Goal: Information Seeking & Learning: Find specific page/section

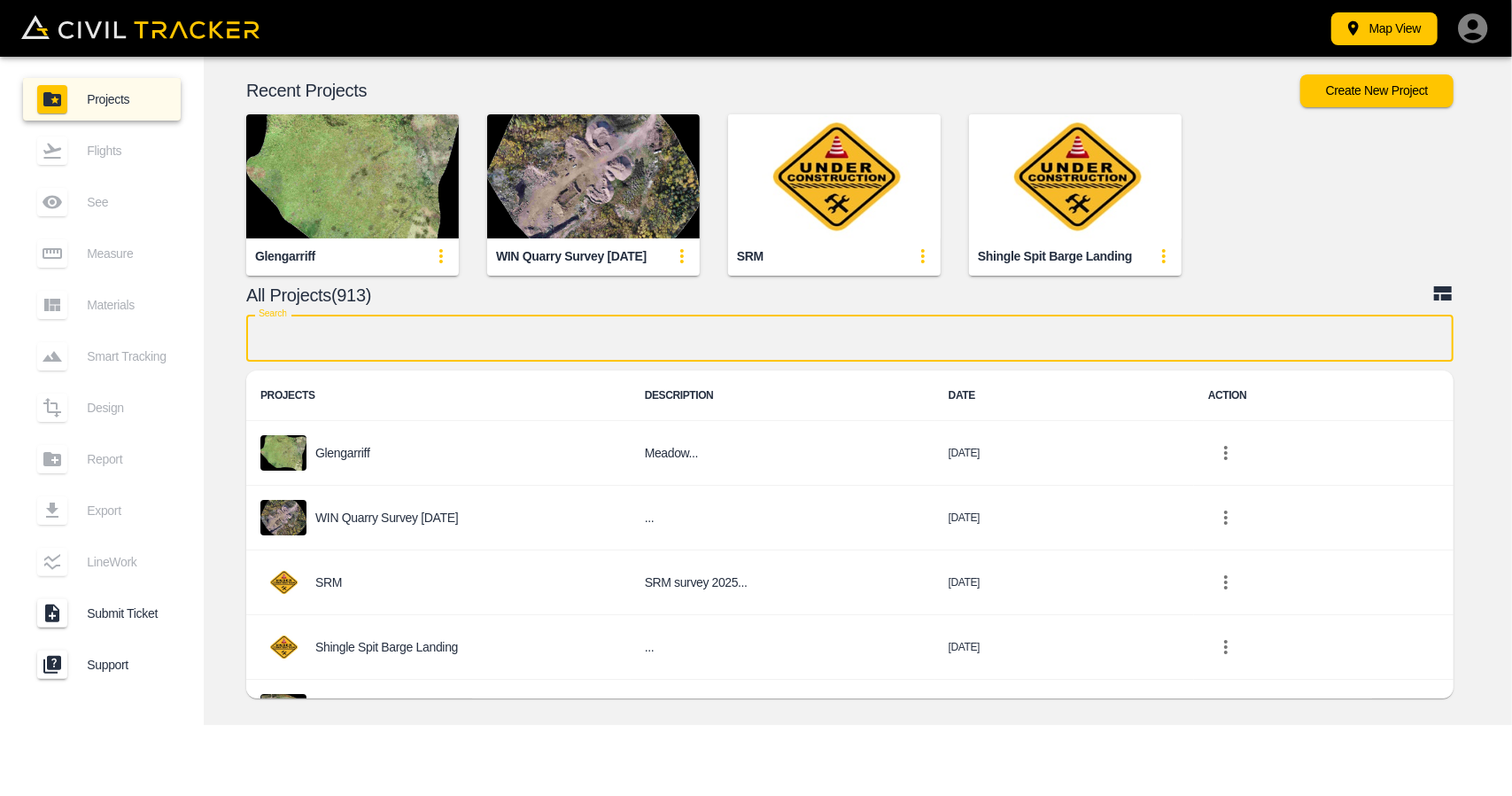
click at [697, 348] on input "text" at bounding box center [850, 338] width 1207 height 47
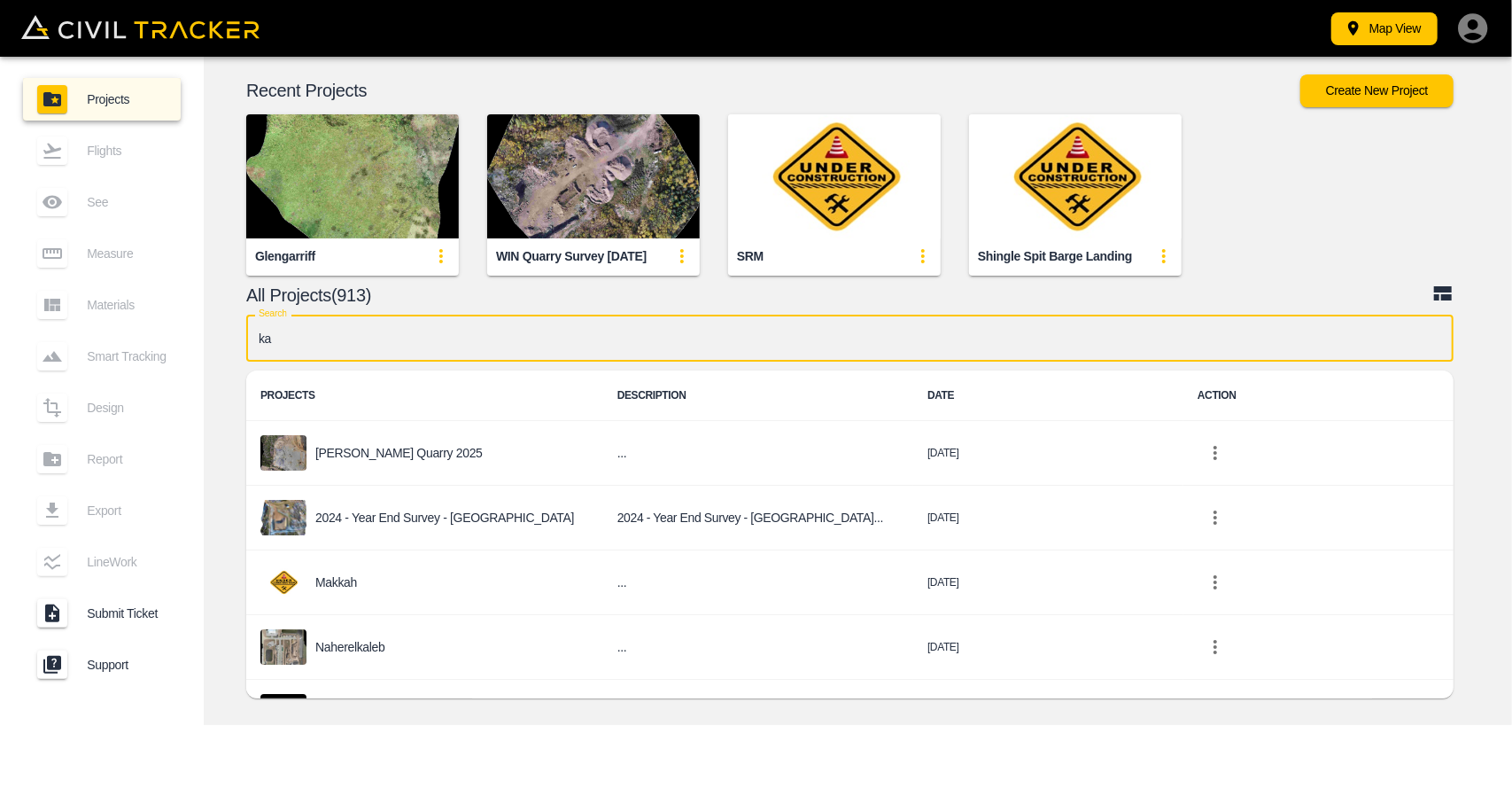
type input "k"
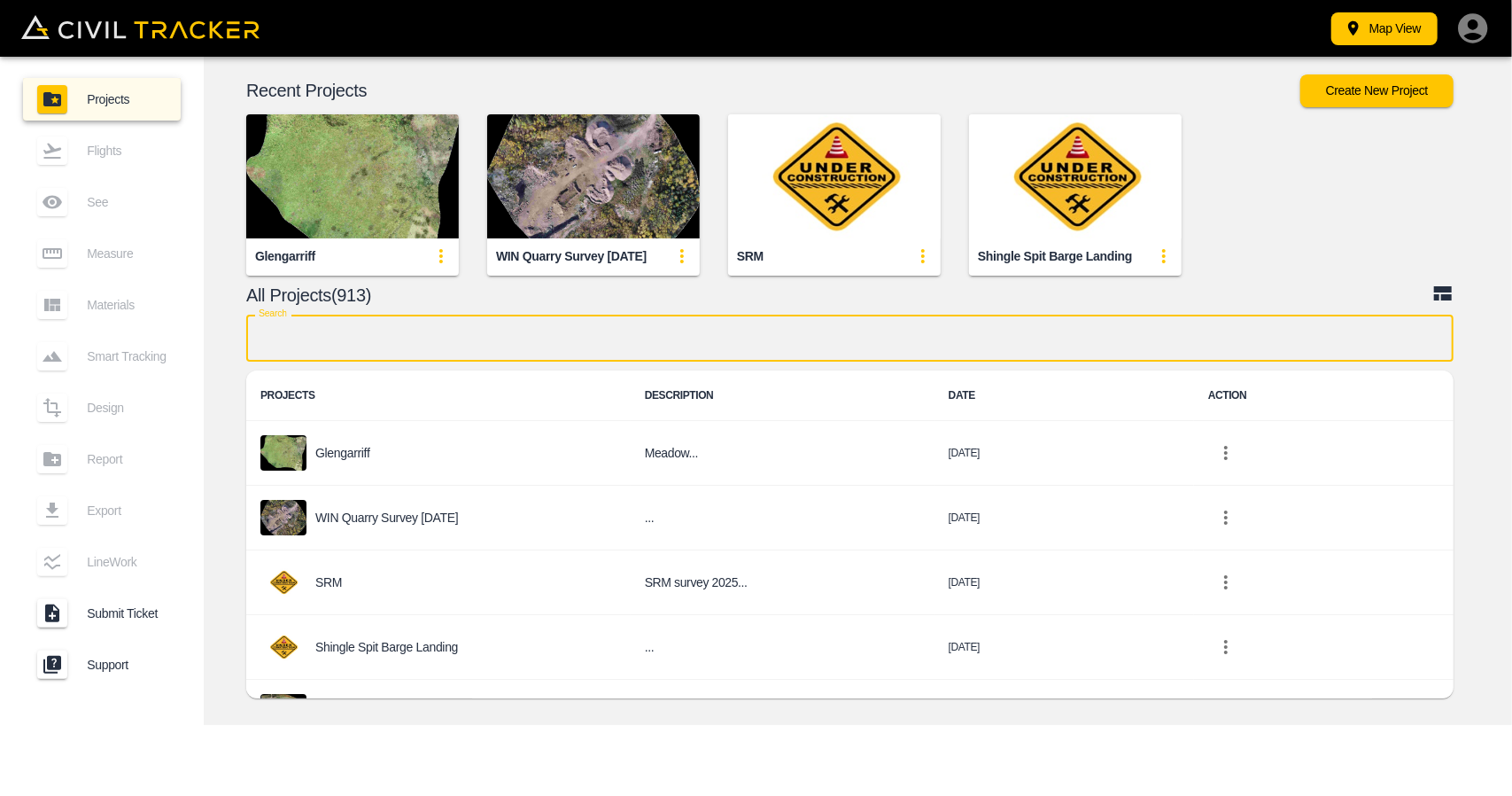
type input "k"
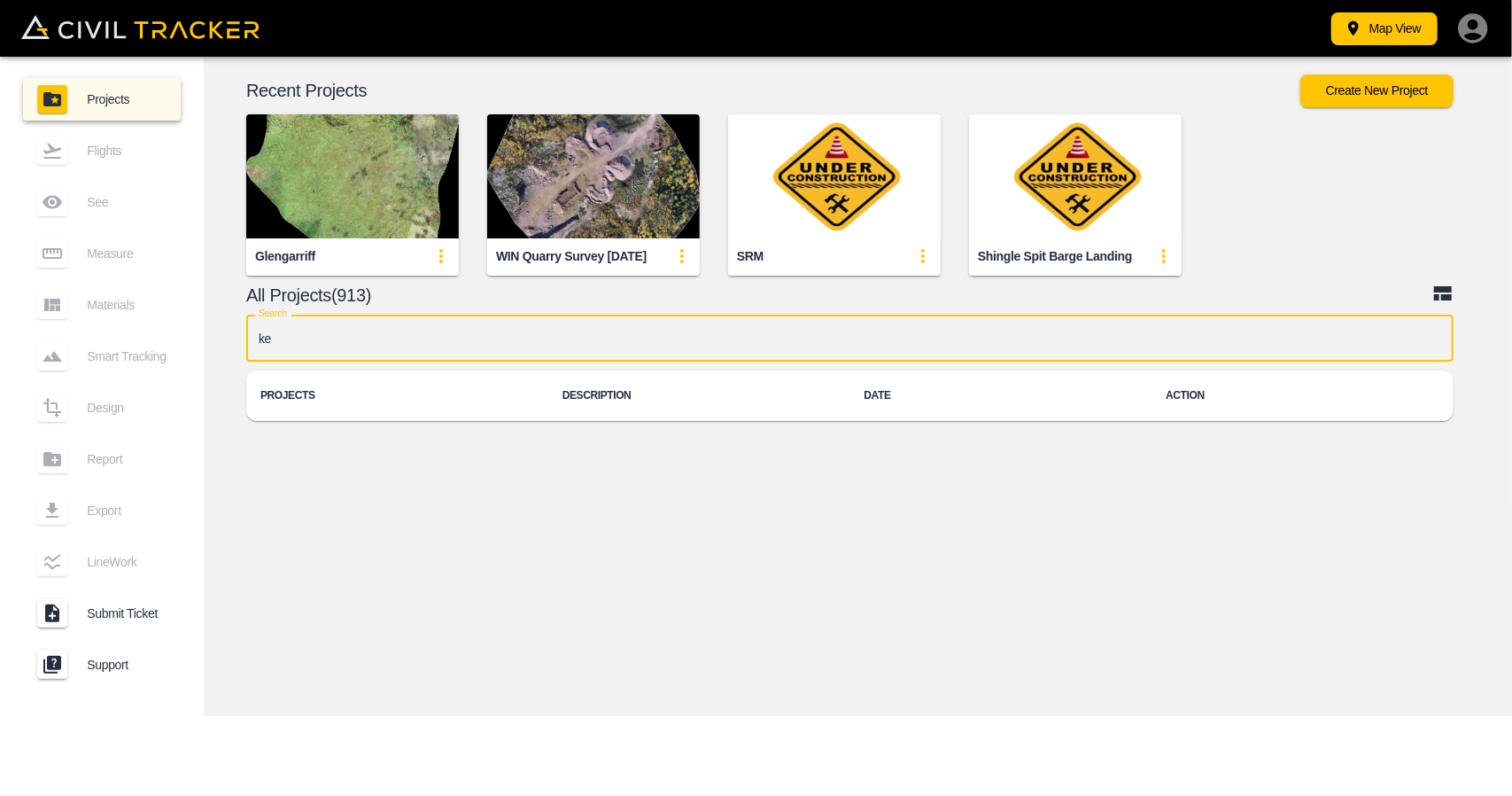
type input "k"
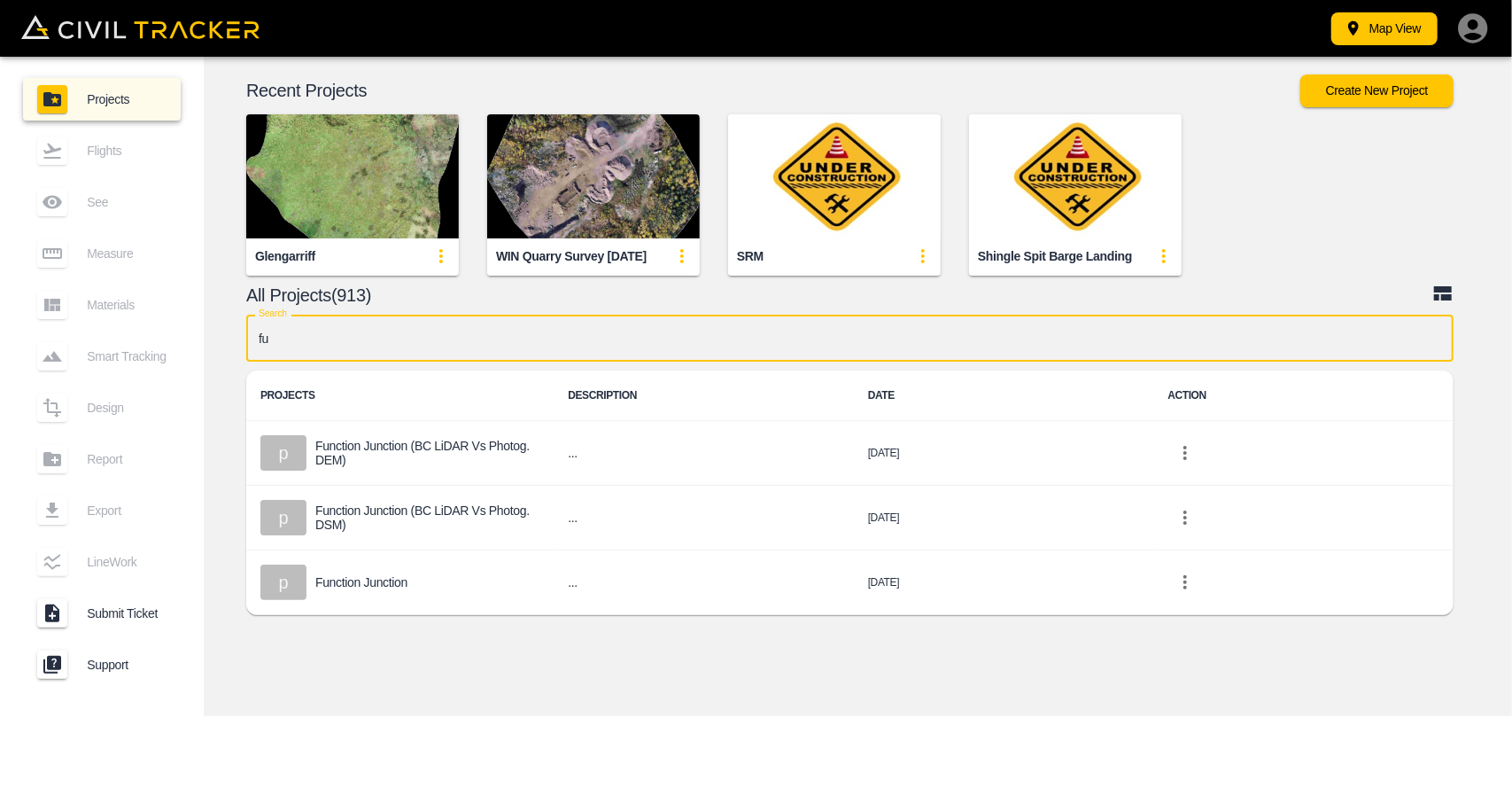
type input "f"
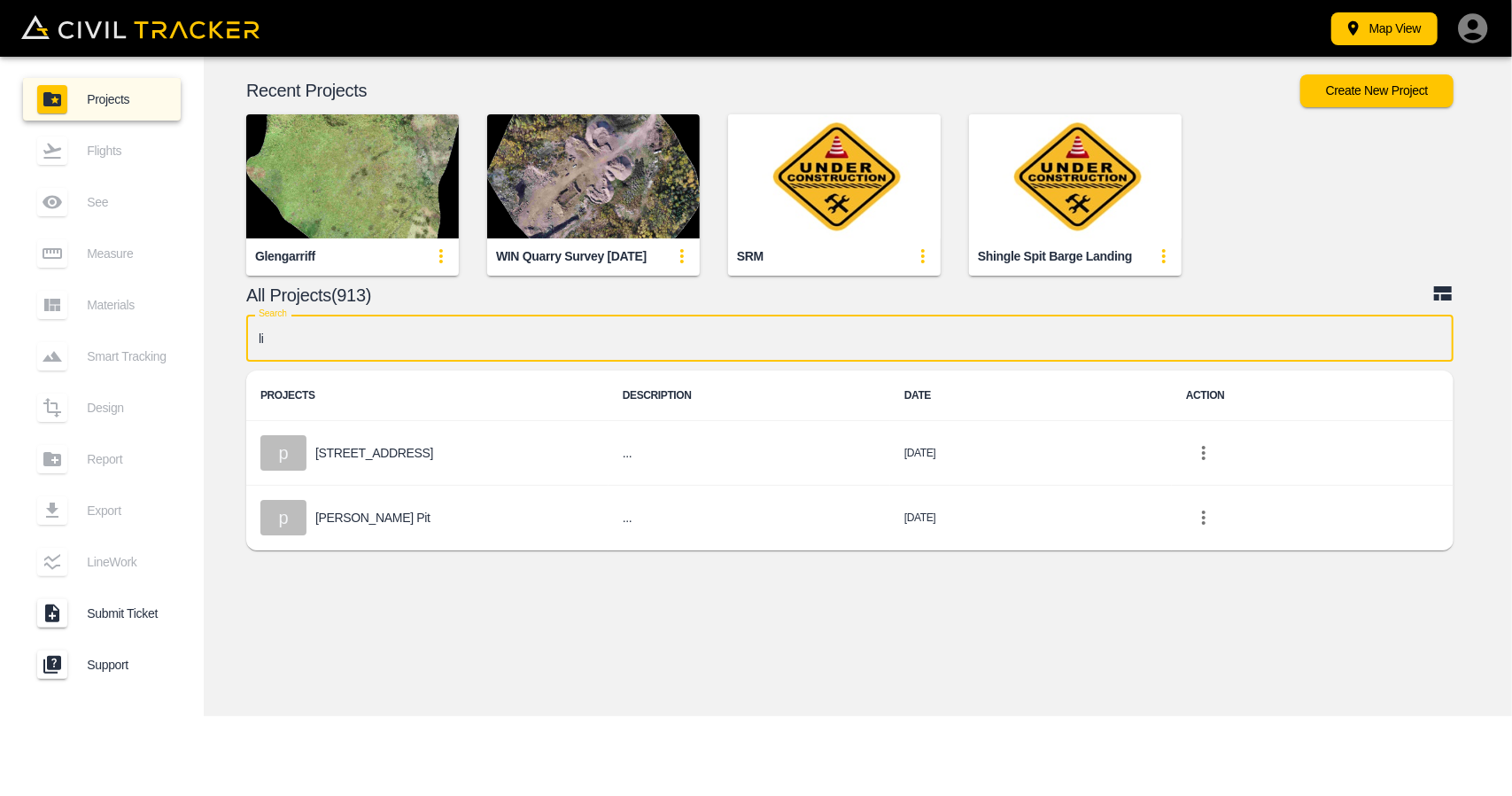
type input "l"
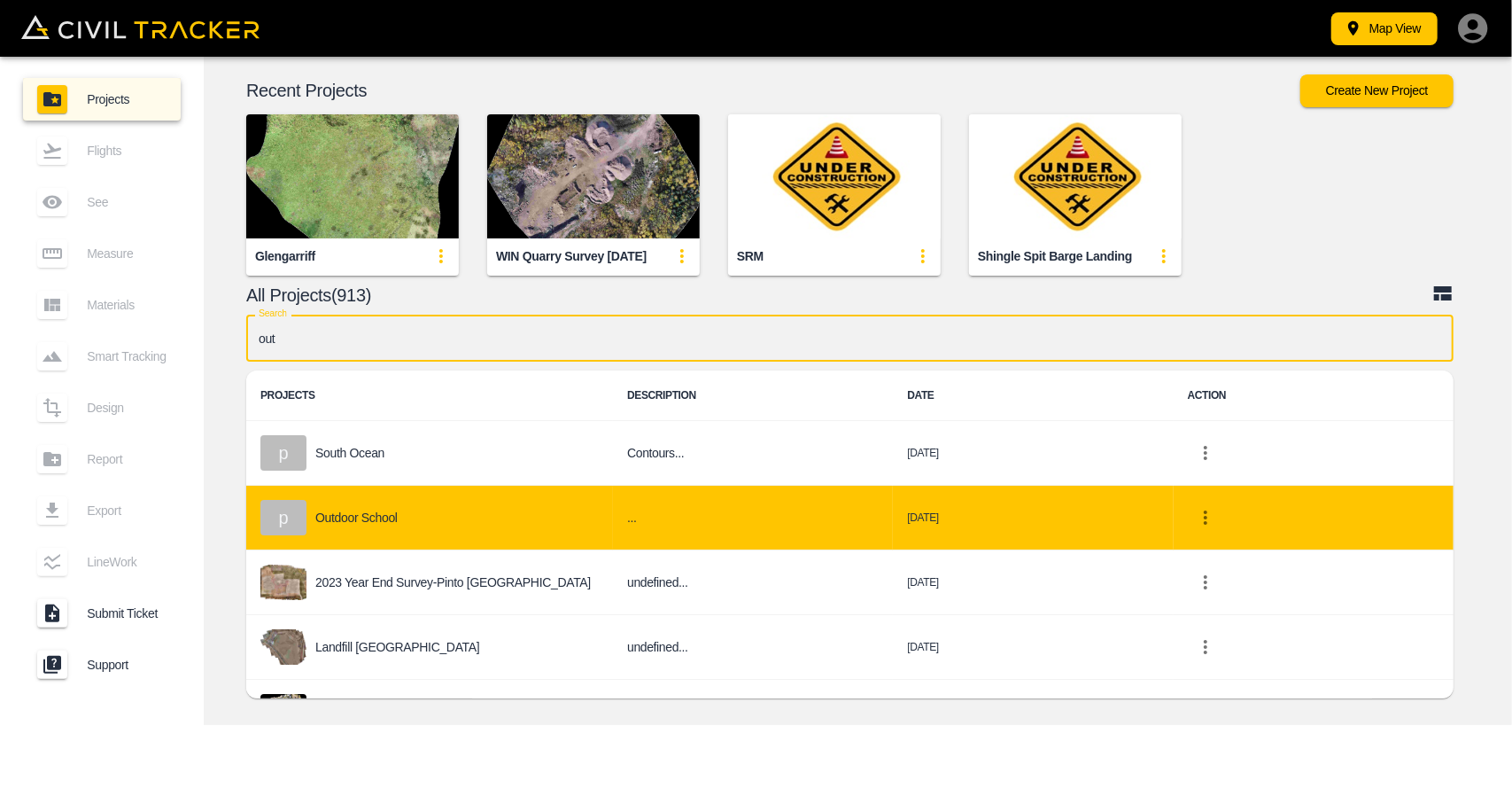
type input "out"
click at [356, 531] on div "p Outdoor School" at bounding box center [429, 517] width 339 height 35
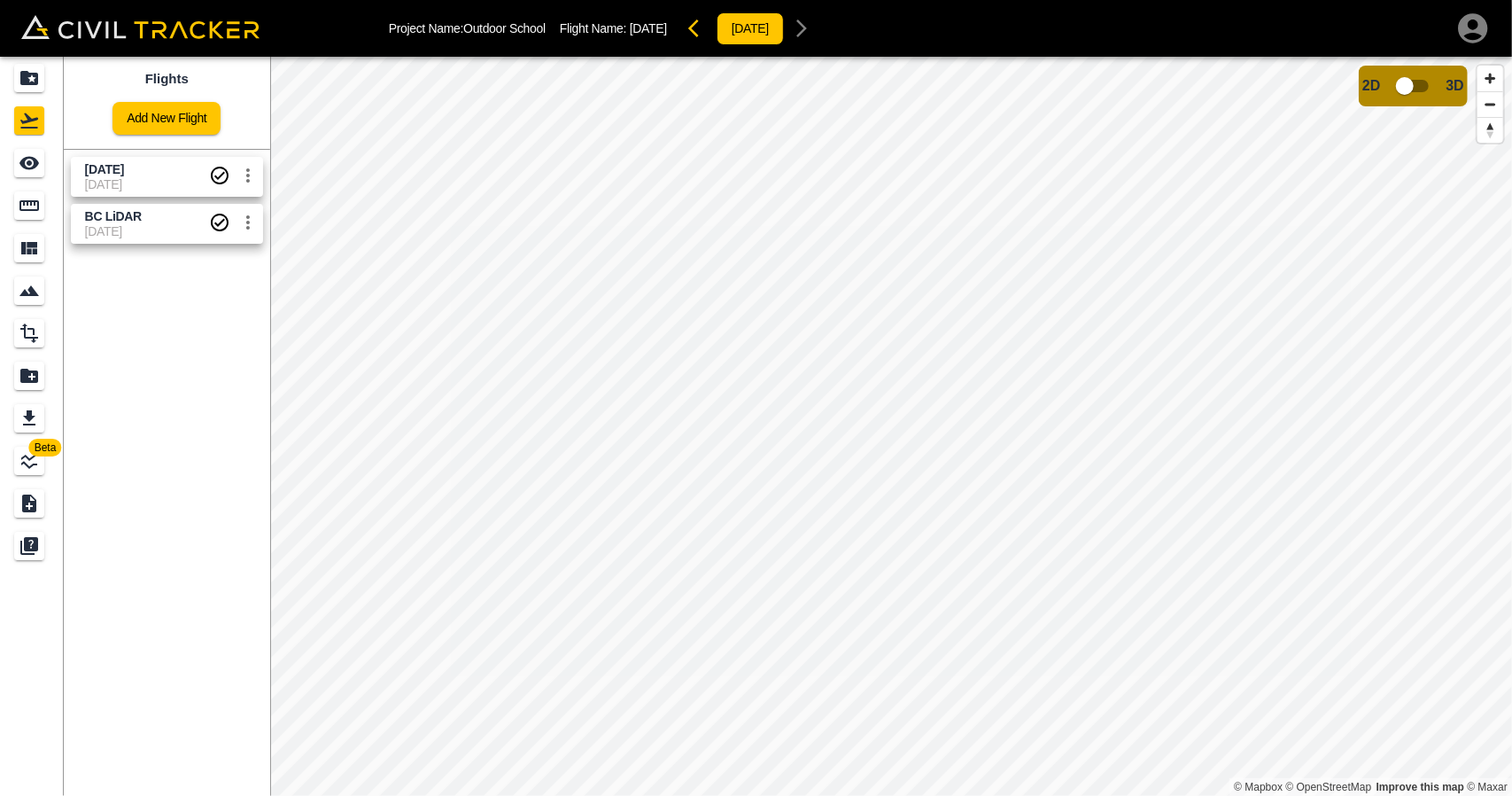
drag, startPoint x: 94, startPoint y: 158, endPoint x: 53, endPoint y: 165, distance: 41.6
click at [94, 159] on link "[DATE] [DATE]" at bounding box center [167, 176] width 192 height 40
click at [41, 165] on div "See" at bounding box center [29, 163] width 30 height 29
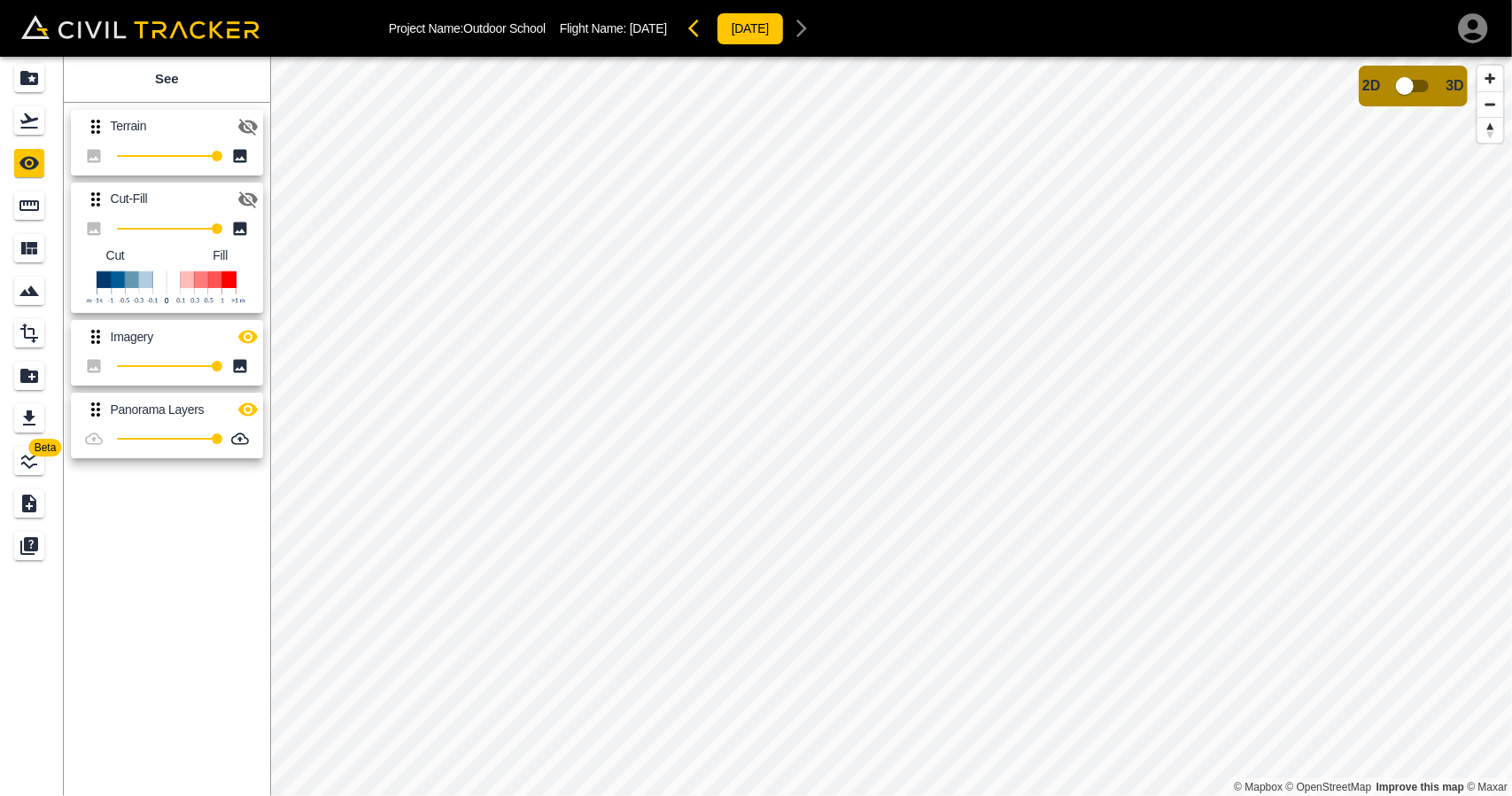
click at [257, 128] on icon "button" at bounding box center [247, 127] width 21 height 21
click at [1389, 88] on input "checkbox" at bounding box center [1405, 86] width 101 height 33
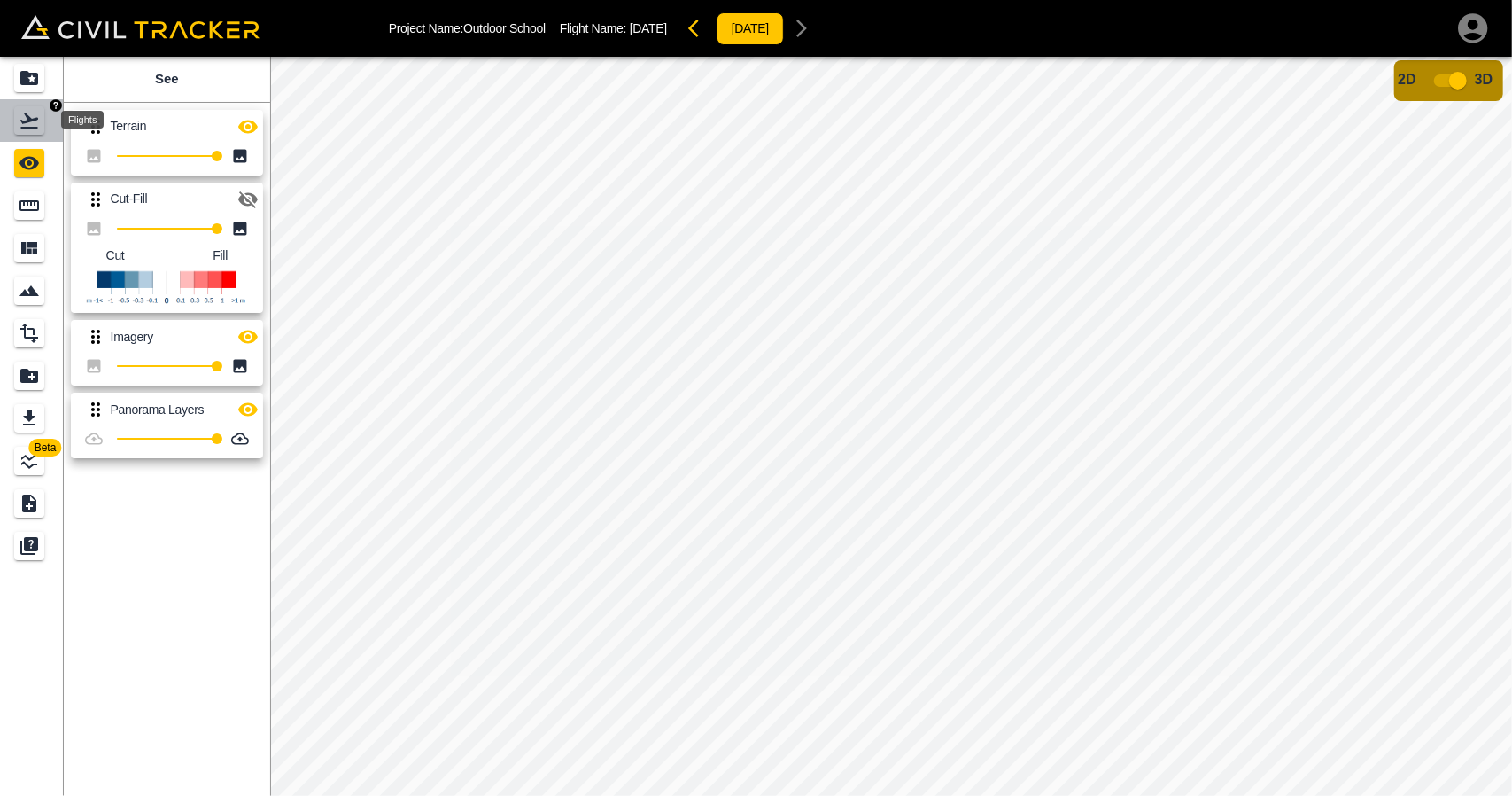
click at [32, 126] on icon "Flights" at bounding box center [29, 120] width 21 height 21
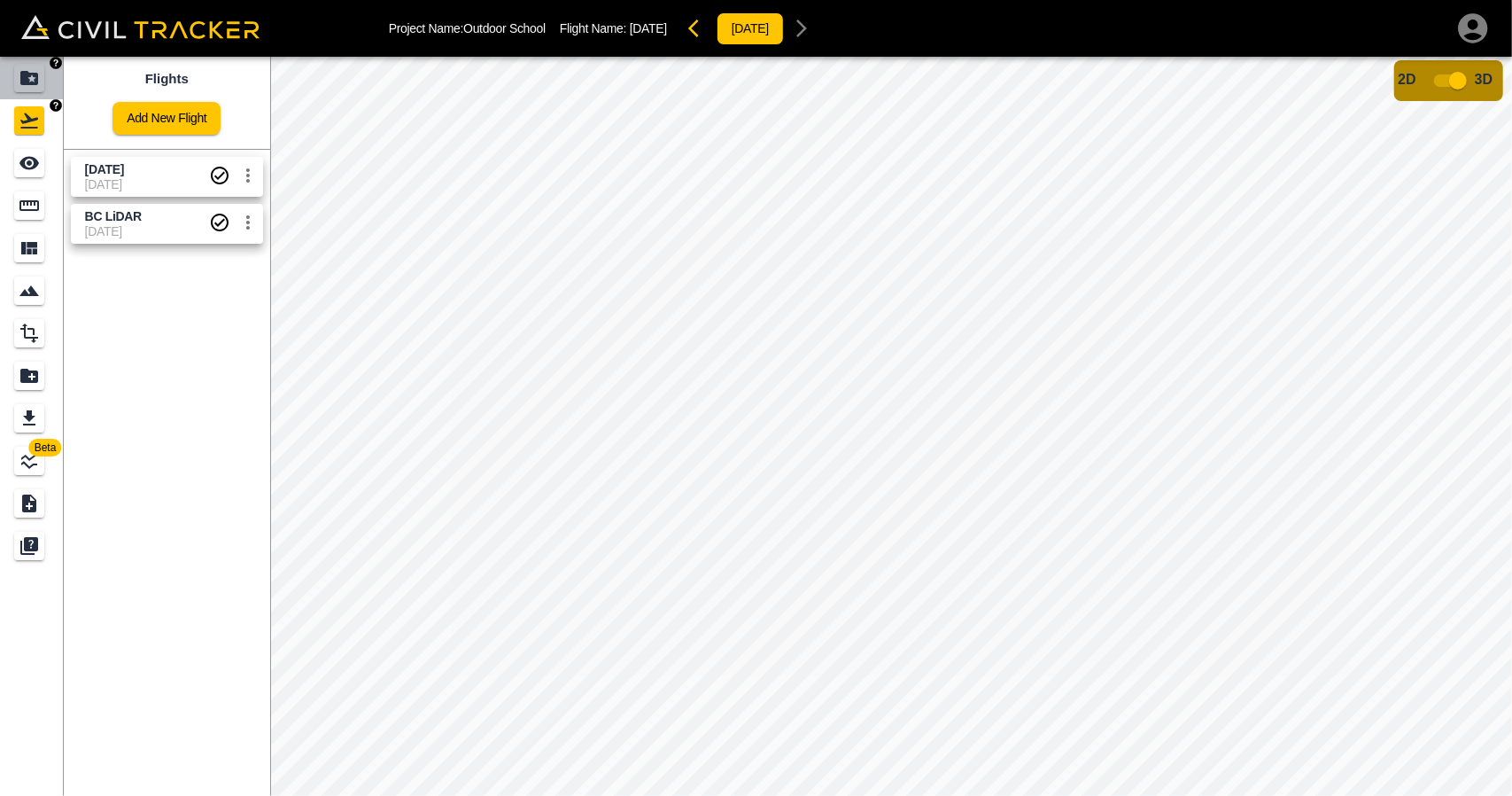
click at [41, 97] on link at bounding box center [31, 78] width 64 height 42
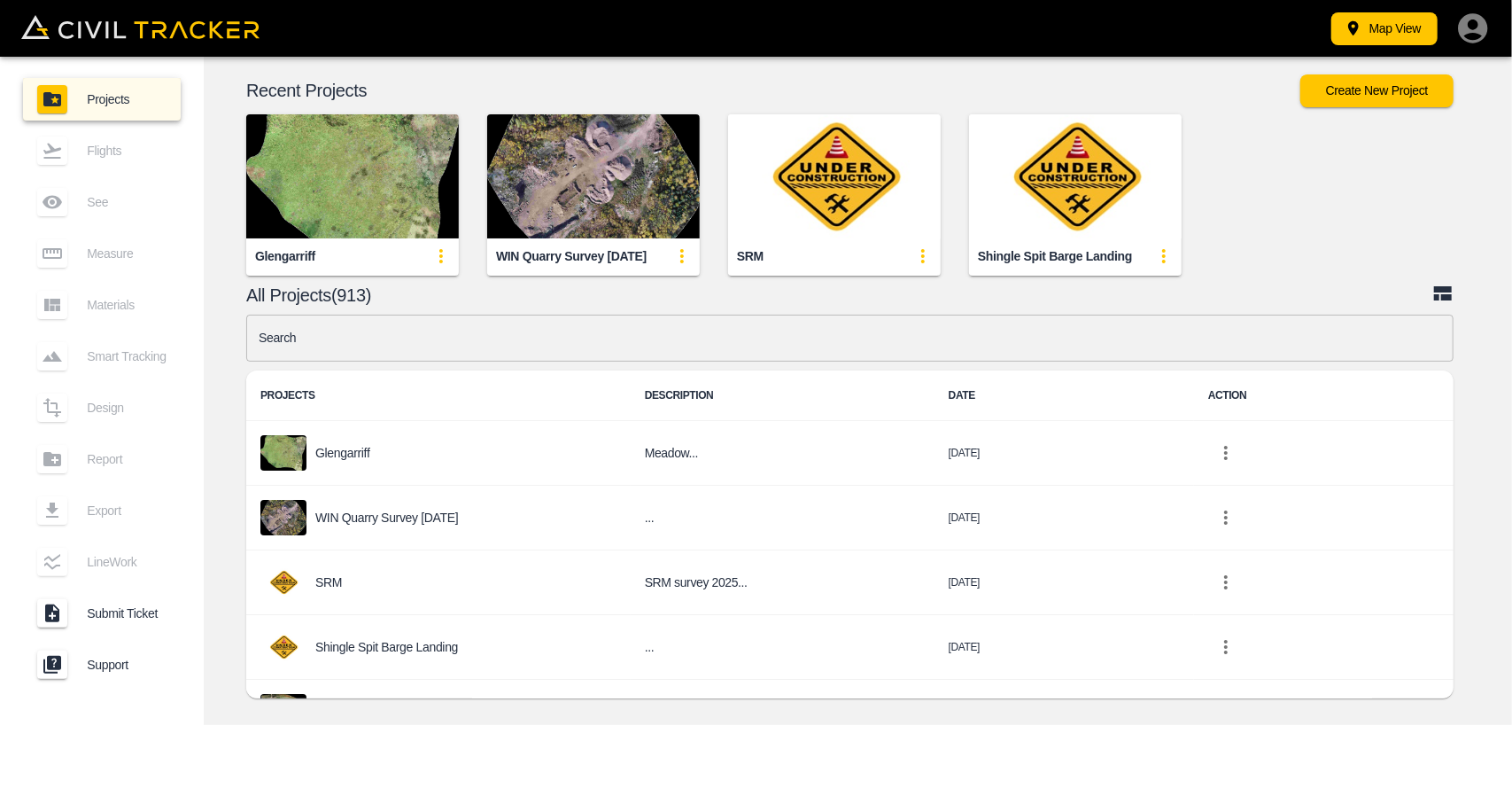
click at [550, 351] on input "text" at bounding box center [850, 338] width 1207 height 47
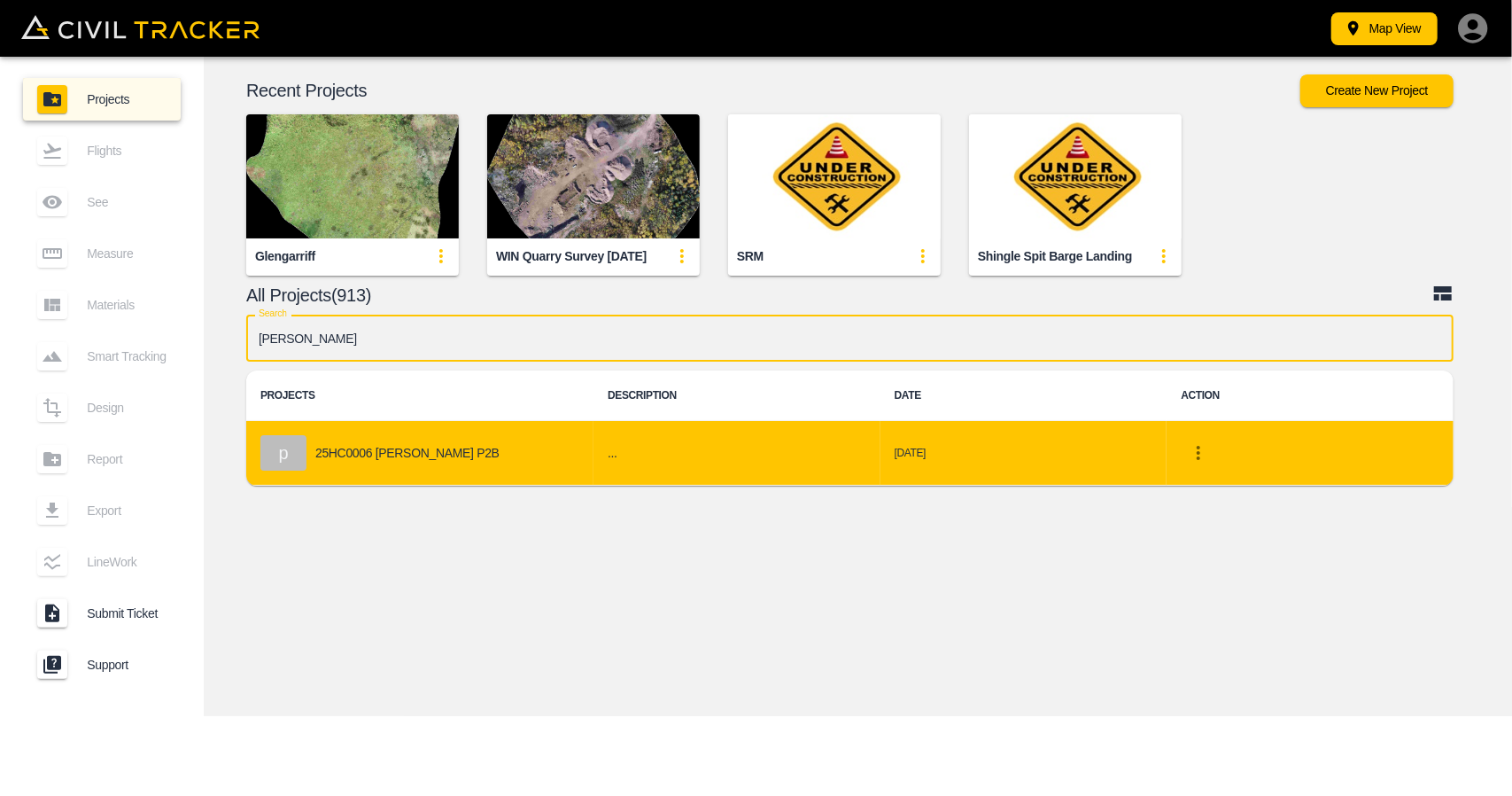
type input "[PERSON_NAME]"
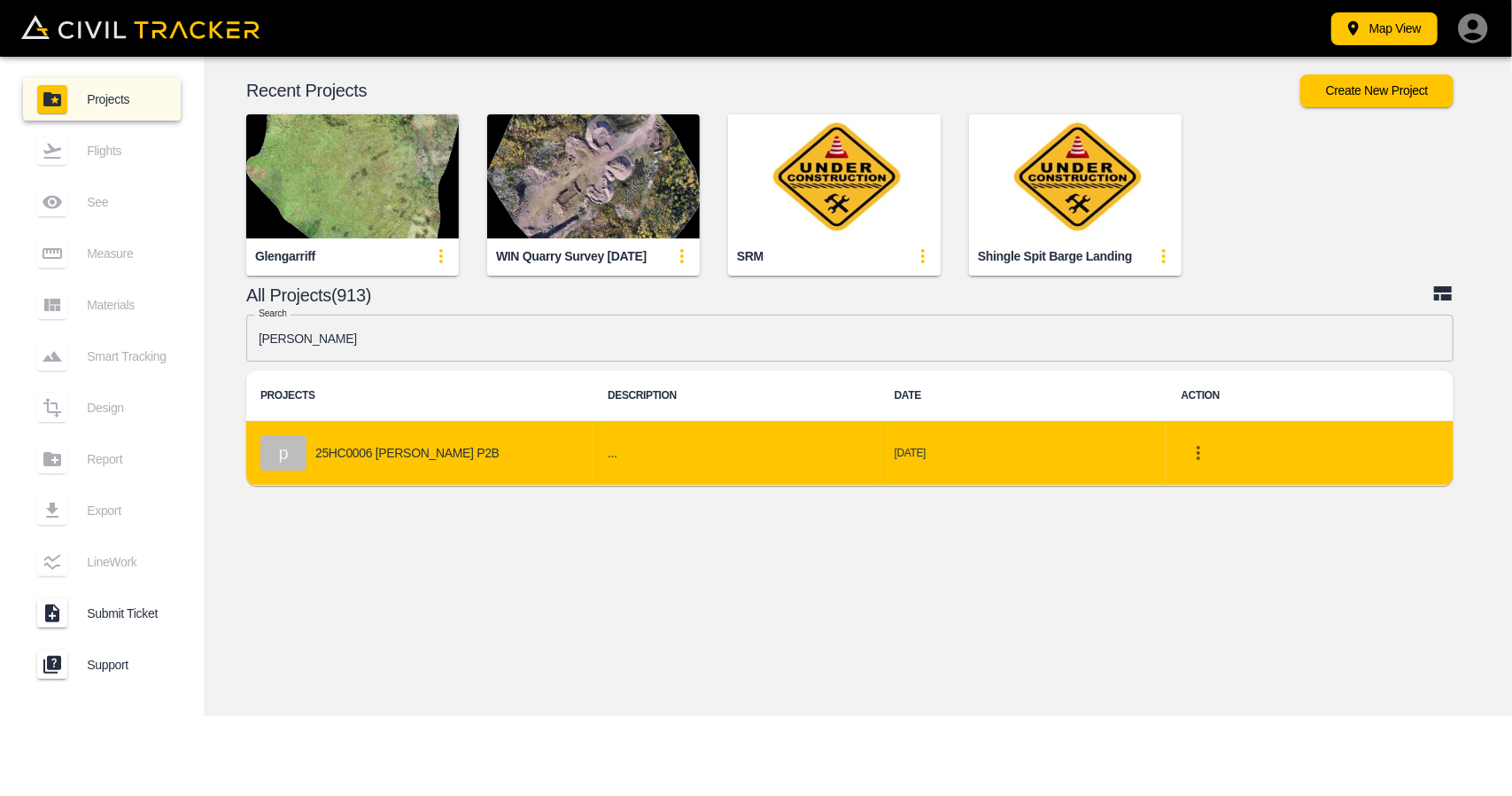
click at [411, 448] on p "25HC0006 [PERSON_NAME] P2B" at bounding box center [408, 452] width 185 height 14
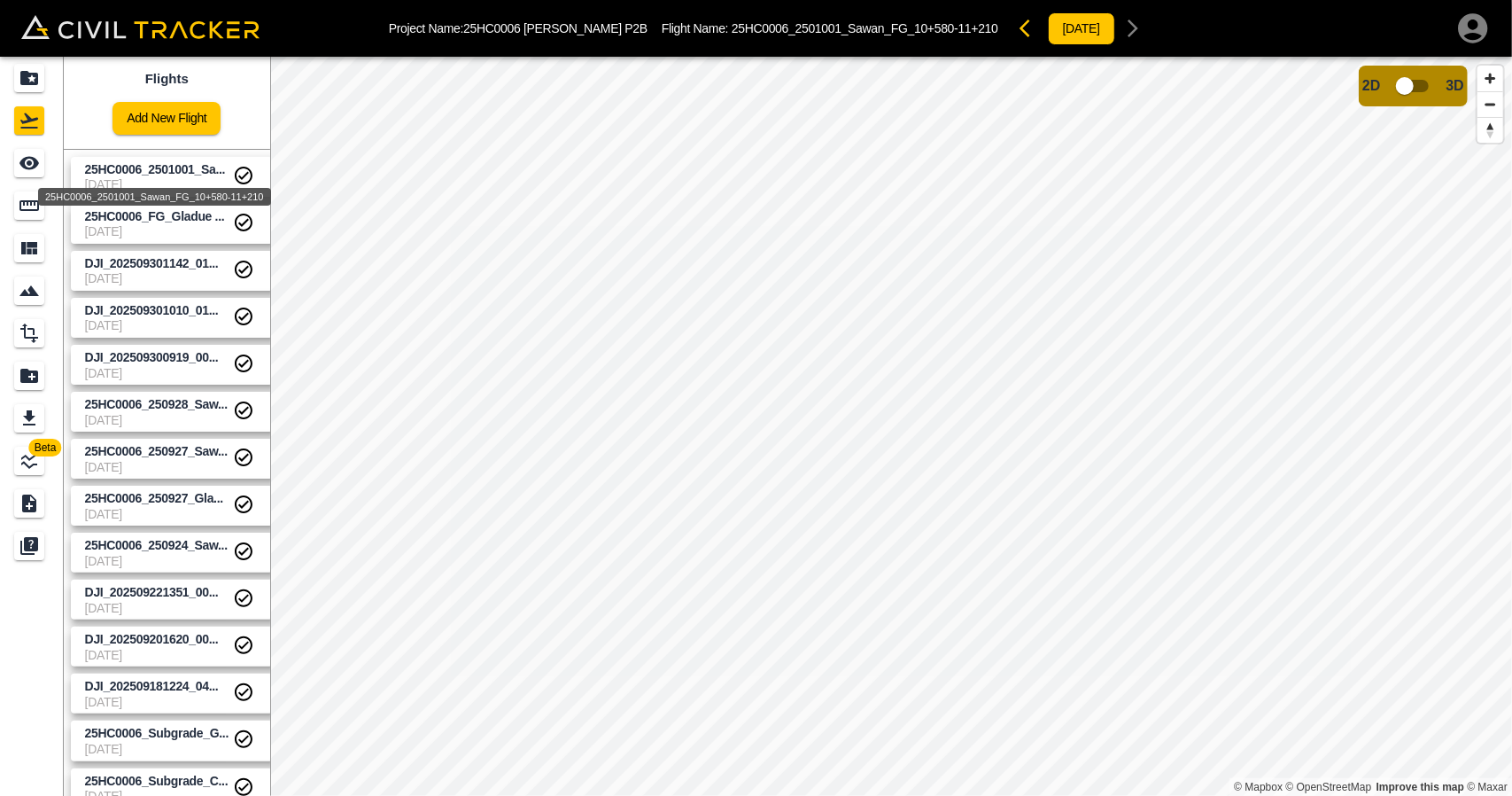
click at [121, 175] on span "25HC0006_2501001_Sa..." at bounding box center [155, 169] width 141 height 14
click at [150, 231] on span "[DATE]" at bounding box center [159, 231] width 148 height 14
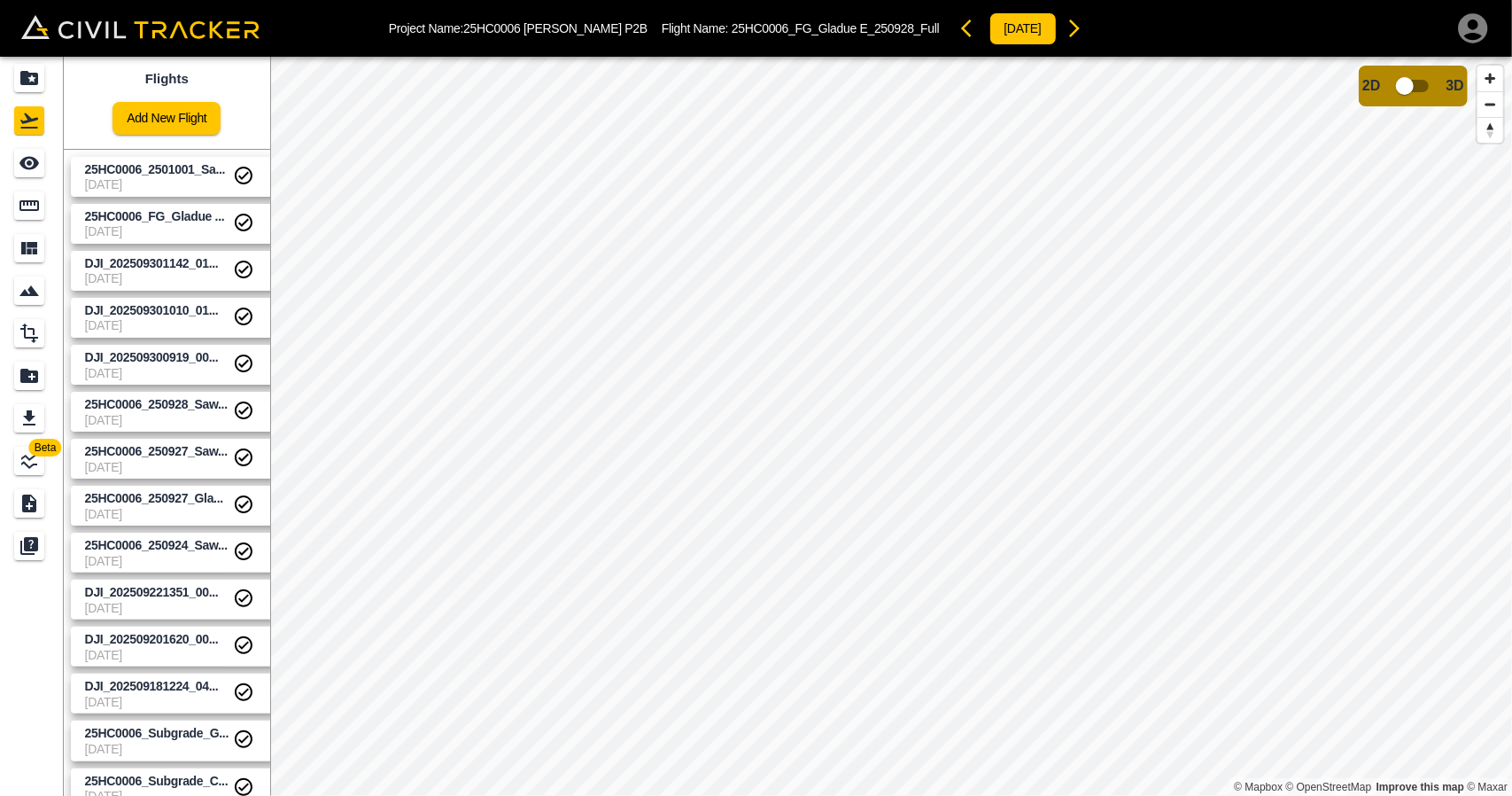
click at [185, 176] on span "25HC0006_2501001_Sa..." at bounding box center [159, 170] width 148 height 17
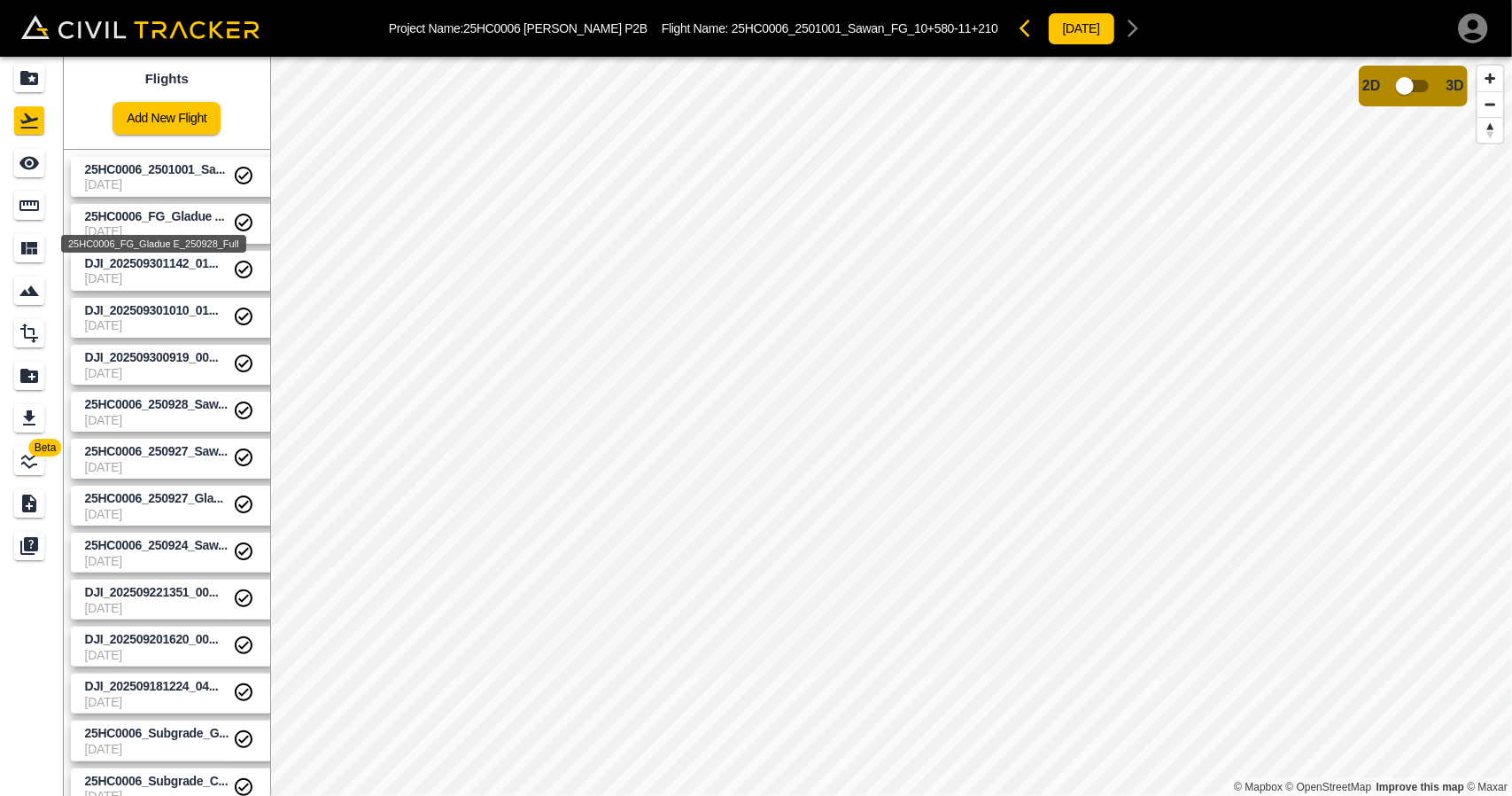
click at [177, 222] on span "25HC0006_FG_Gladue ..." at bounding box center [155, 216] width 140 height 14
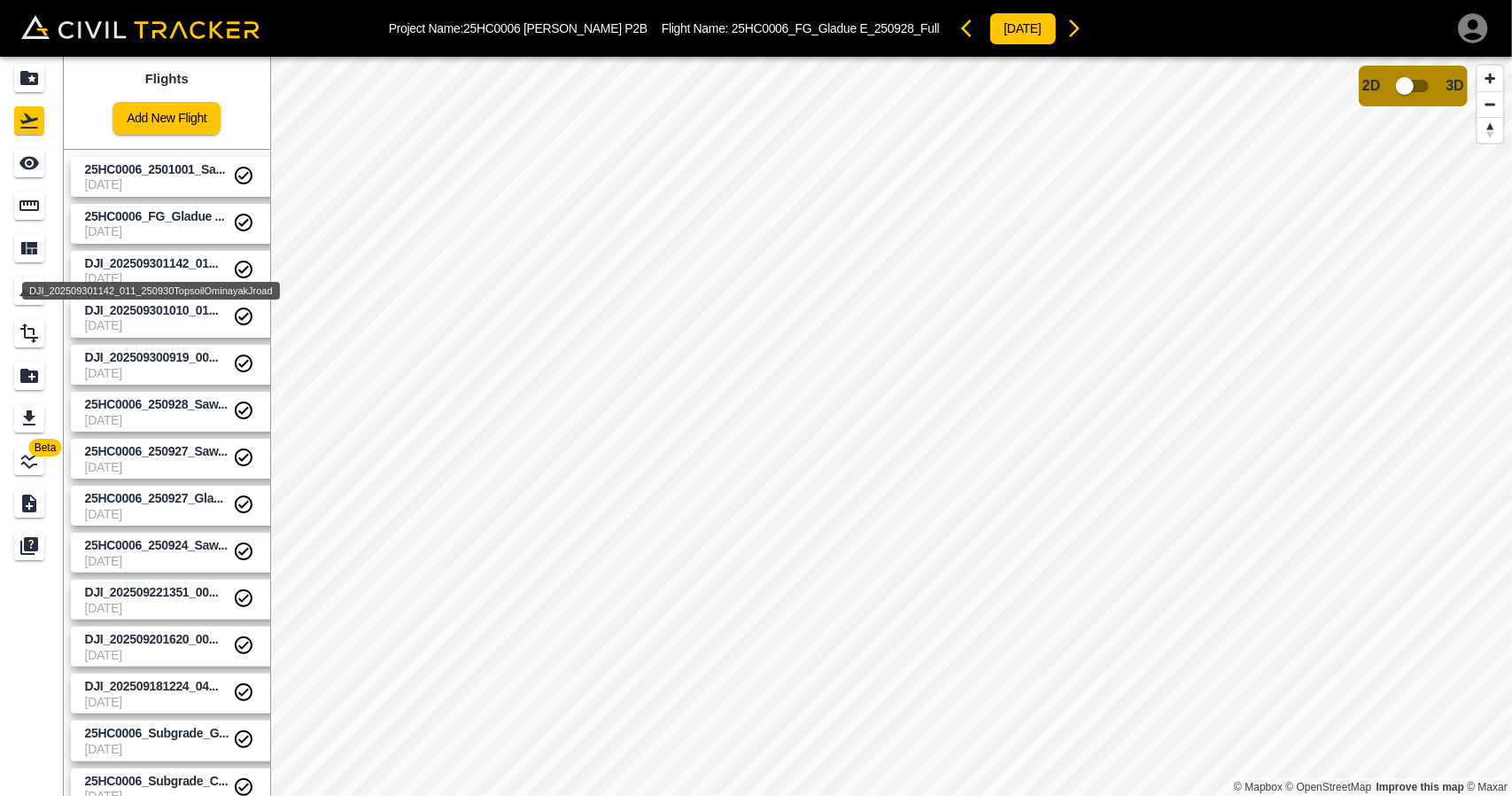
click at [174, 272] on div "DJI_202509301142_011_250930TopsoilOminayakJroad" at bounding box center [150, 285] width 261 height 32
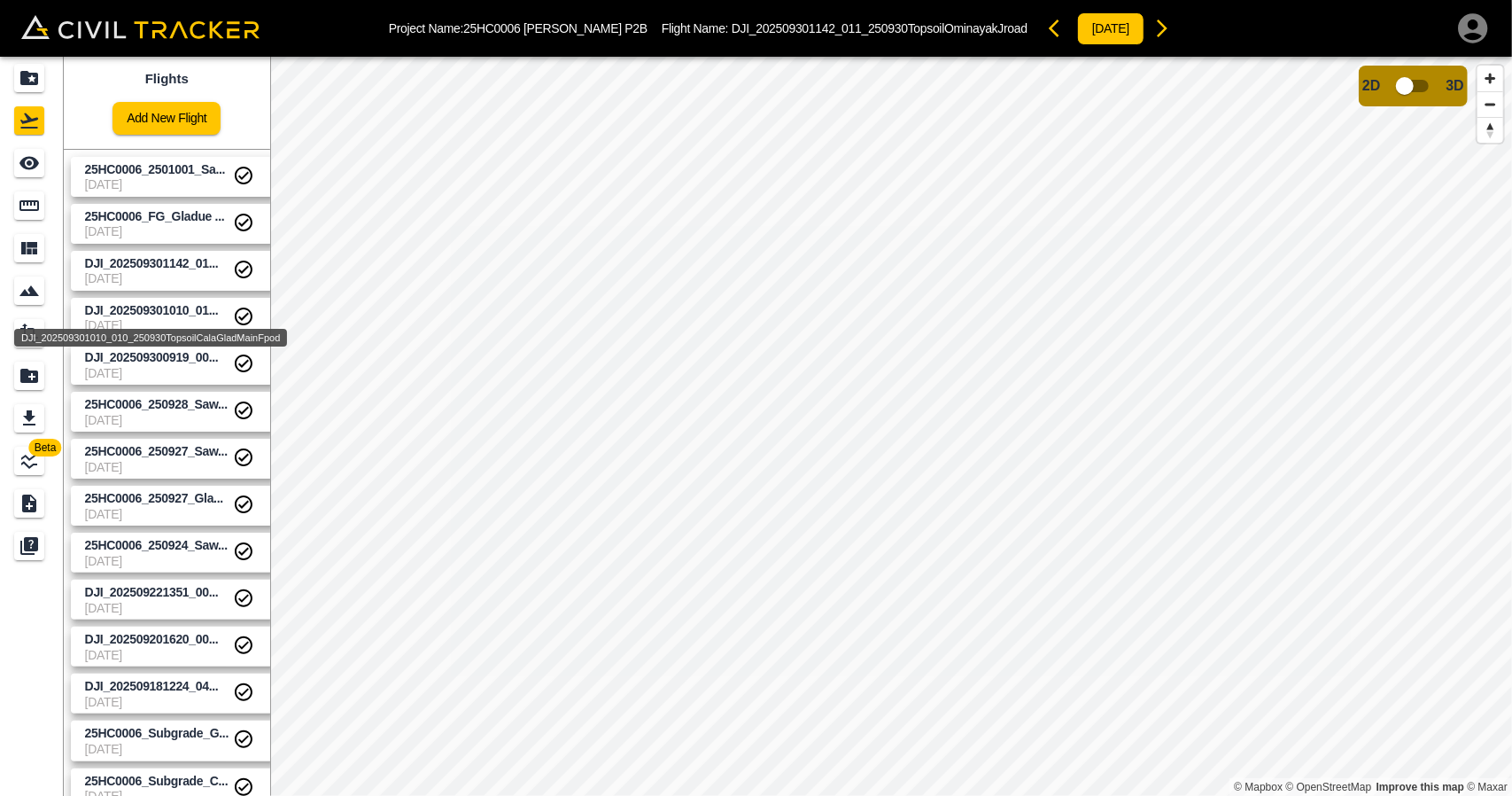
click at [174, 320] on div "DJI_202509301010_010_250930TopsoilCalaGladMainFpod" at bounding box center [150, 332] width 276 height 32
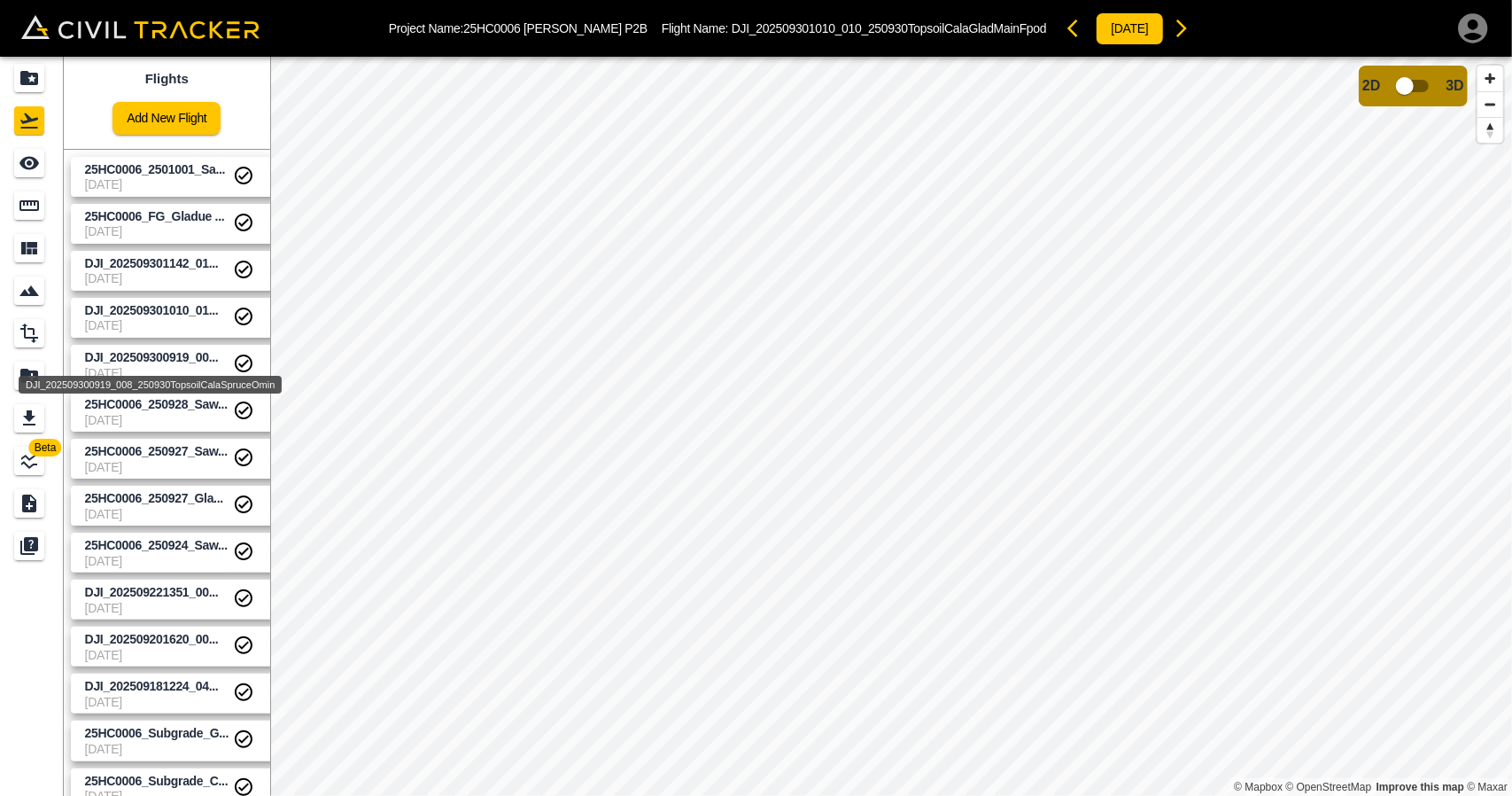
click at [170, 359] on span "DJI_202509300919_00..." at bounding box center [151, 356] width 134 height 14
click at [152, 373] on span "[DATE]" at bounding box center [159, 372] width 148 height 14
click at [154, 419] on span "[DATE]" at bounding box center [159, 419] width 148 height 14
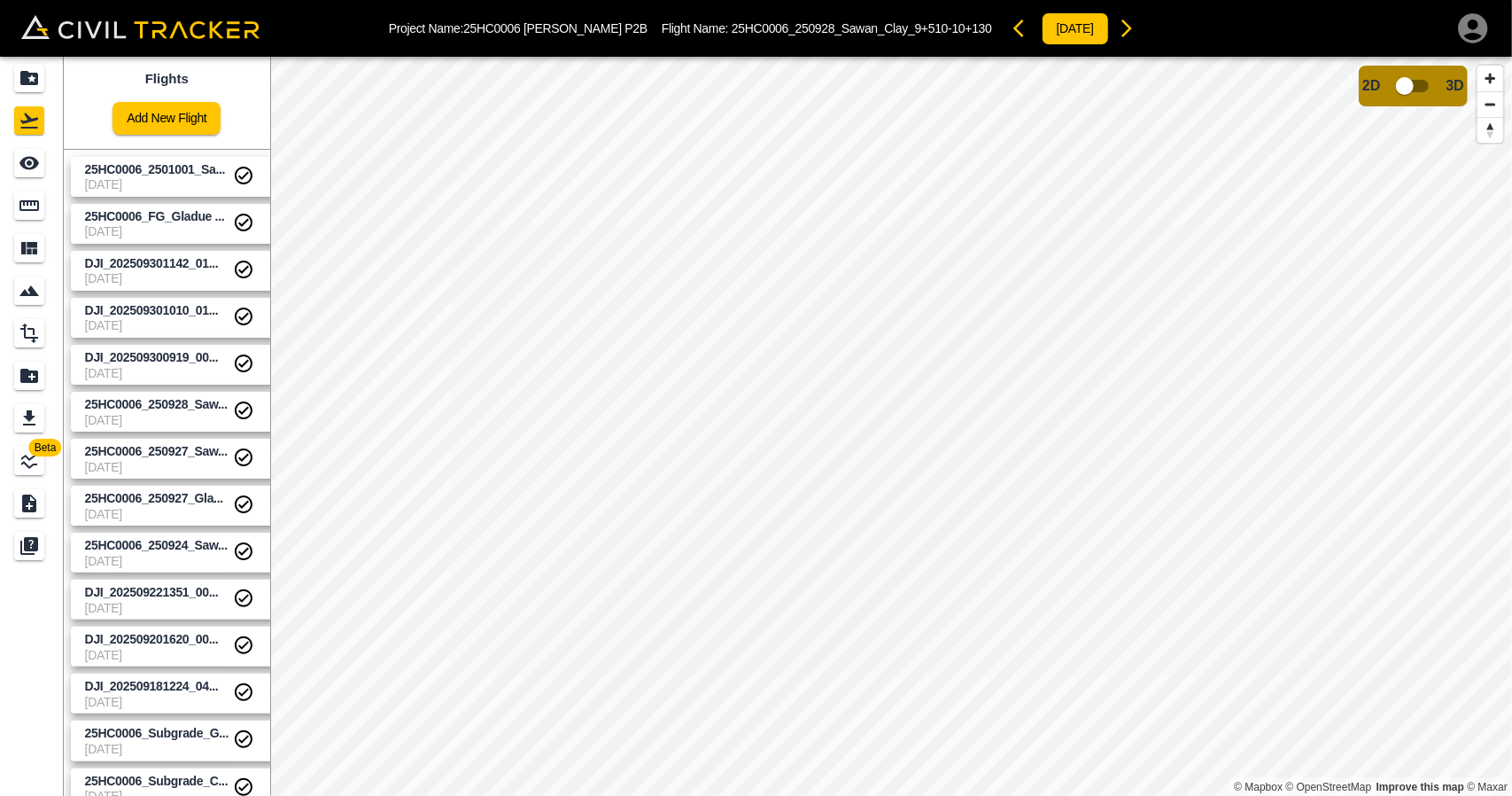
click at [154, 460] on span "[DATE]" at bounding box center [159, 466] width 148 height 14
click at [161, 508] on span "[DATE]" at bounding box center [159, 513] width 148 height 14
click at [163, 547] on span "25HC0006_250924_Saw..." at bounding box center [156, 545] width 143 height 14
click at [166, 597] on span "DJI_202509221351_00..." at bounding box center [151, 591] width 134 height 14
click at [167, 633] on span "DJI_202509201620_00..." at bounding box center [151, 638] width 134 height 14
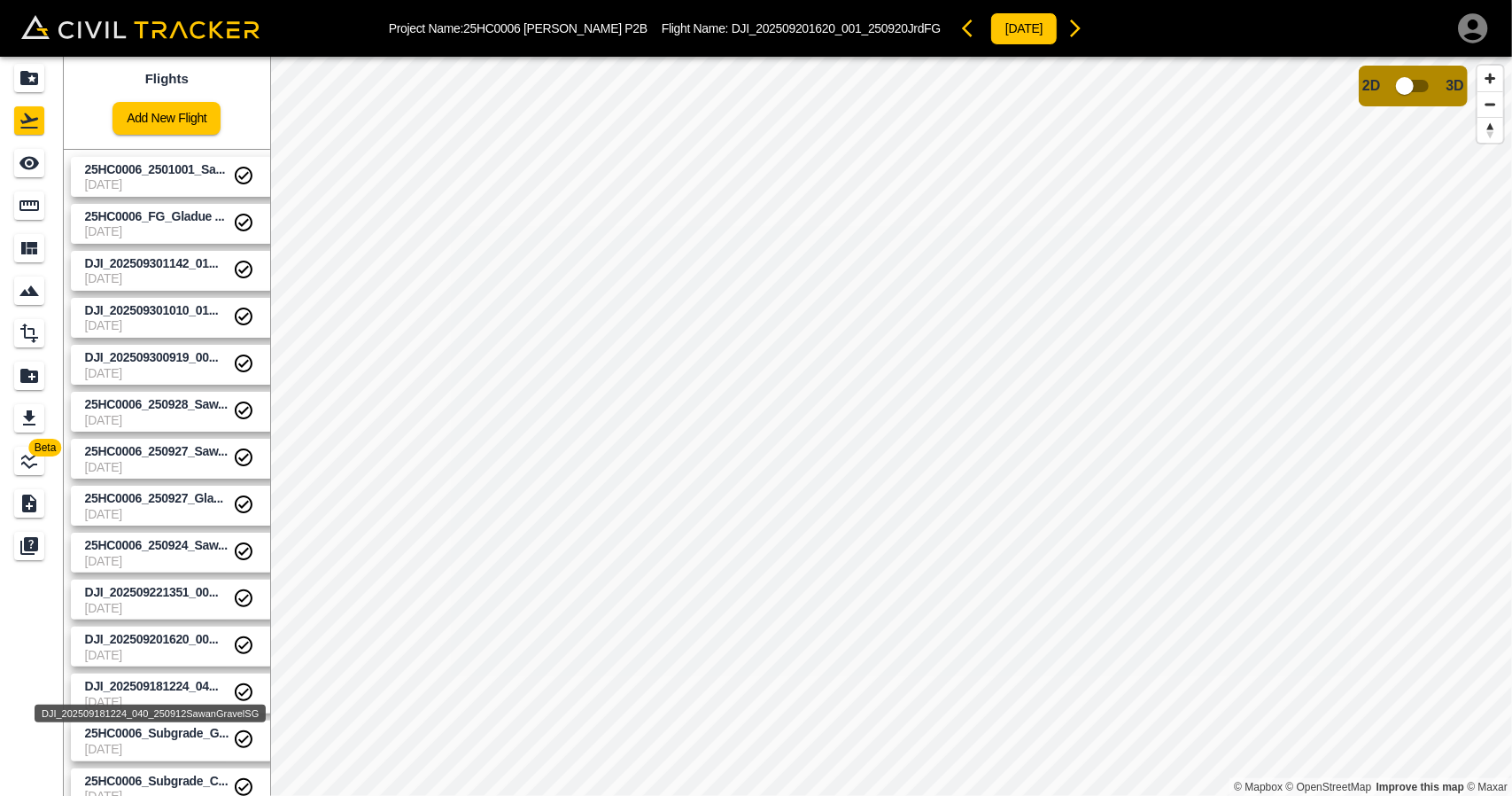
click at [168, 685] on span "DJI_202509181224_04..." at bounding box center [151, 685] width 134 height 14
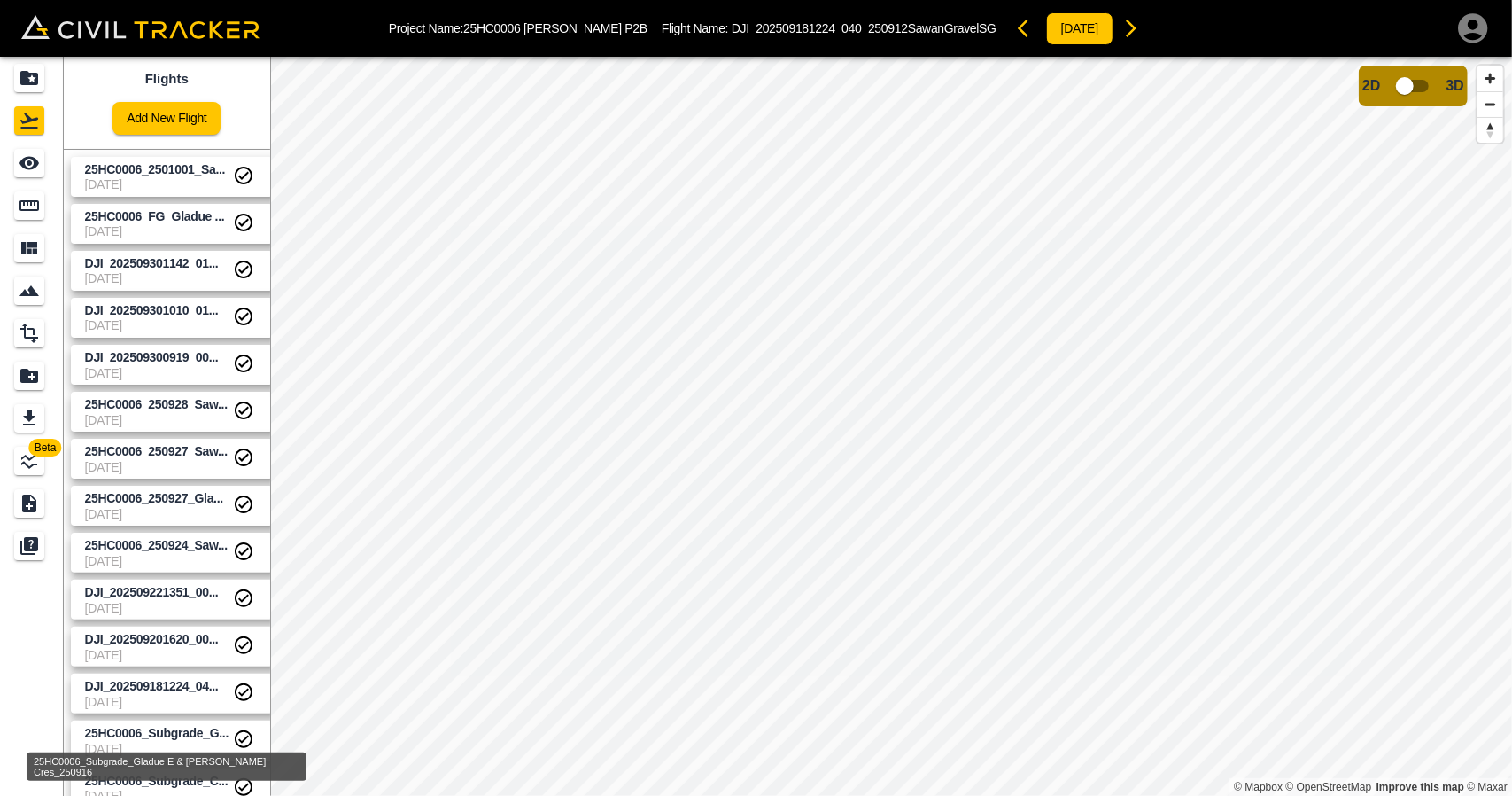
click at [167, 735] on span "25HC0006_Subgrade_G..." at bounding box center [156, 732] width 143 height 14
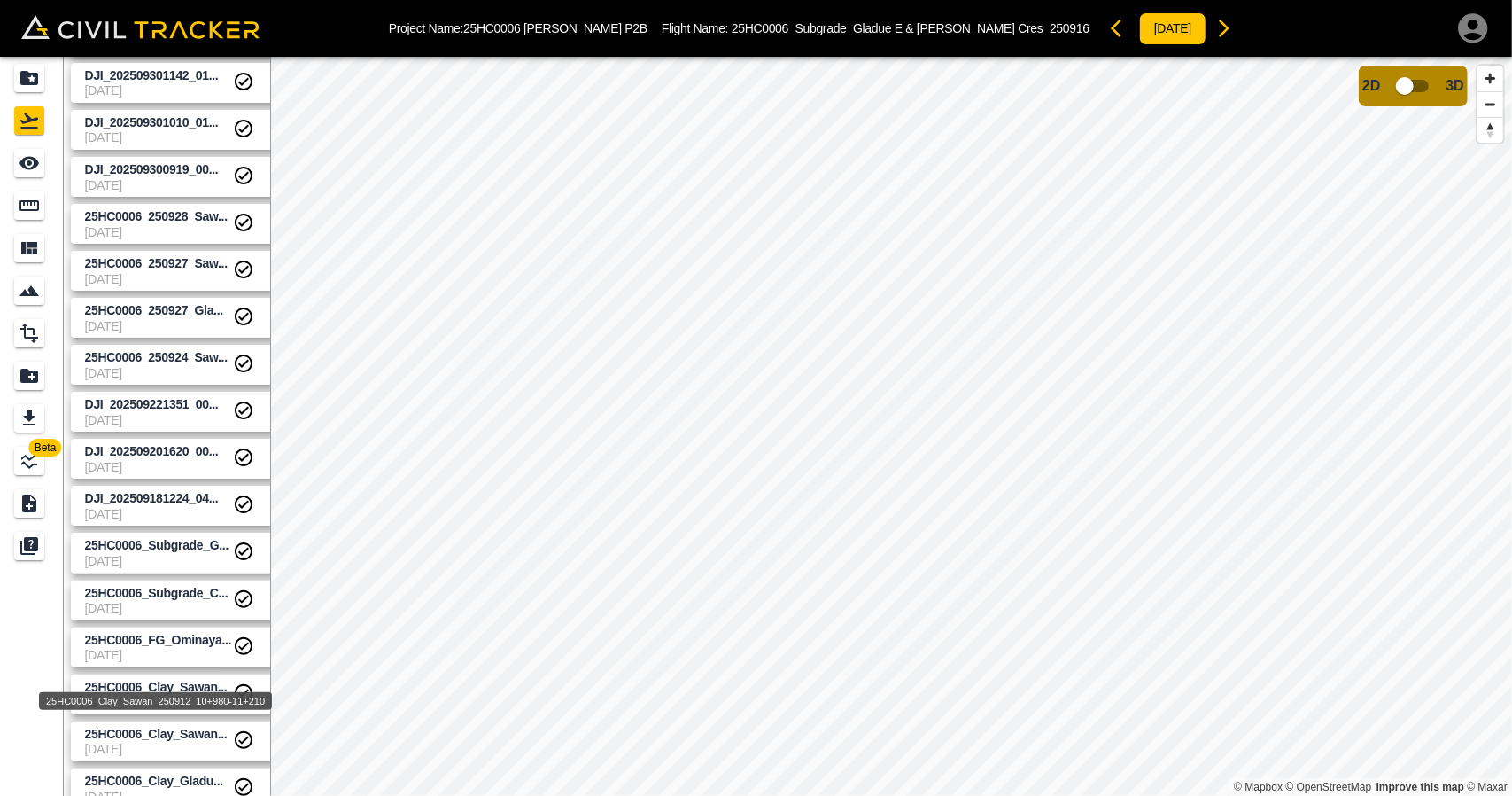
scroll to position [266, 0]
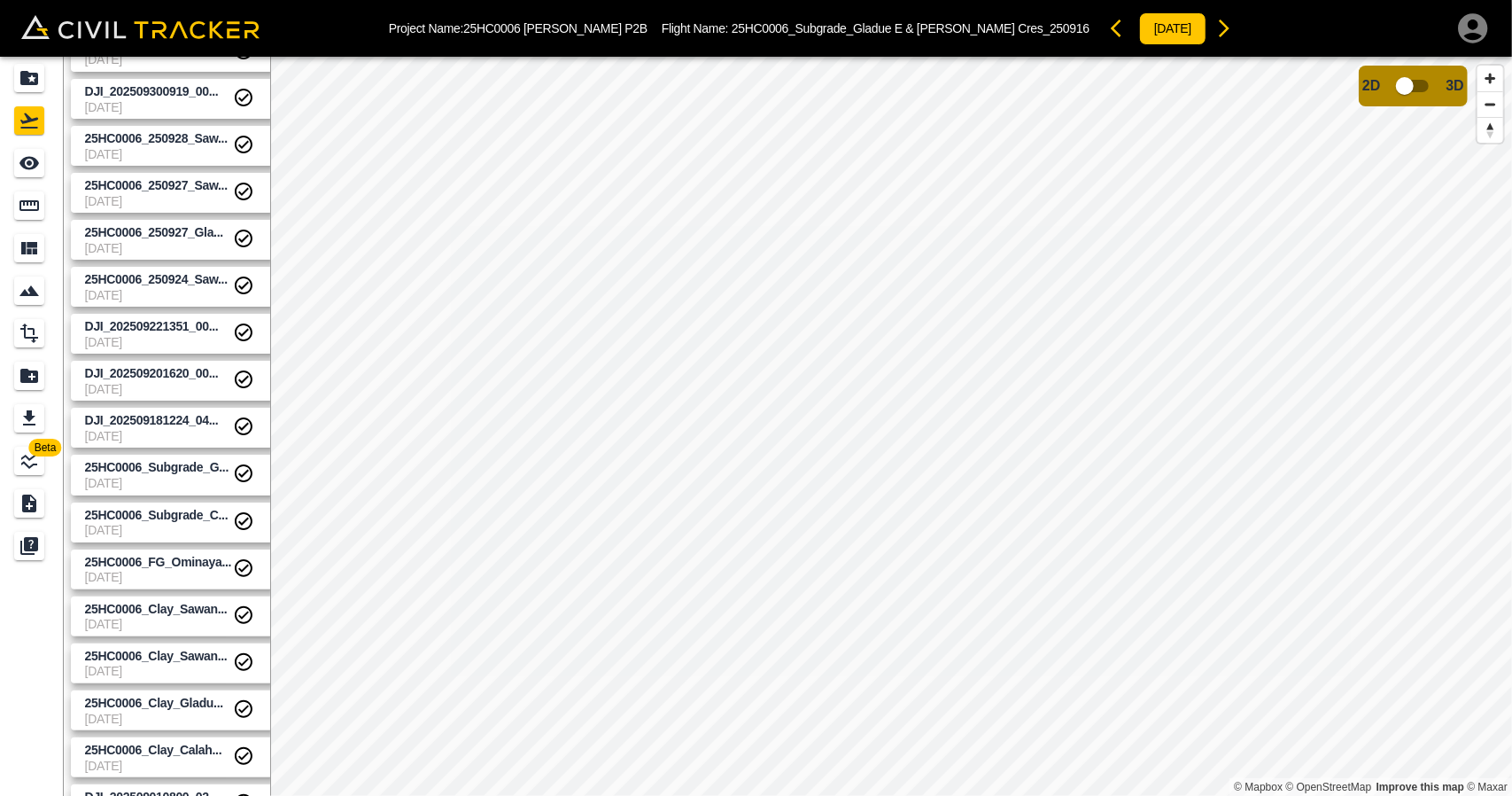
click at [183, 501] on div "25HC0006_Subgrade_C... [DATE]" at bounding box center [175, 519] width 223 height 47
click at [181, 516] on span "25HC0006_Subgrade_C..." at bounding box center [156, 514] width 143 height 14
click at [180, 560] on span "25HC0006_FG_Ominaya..." at bounding box center [158, 561] width 147 height 14
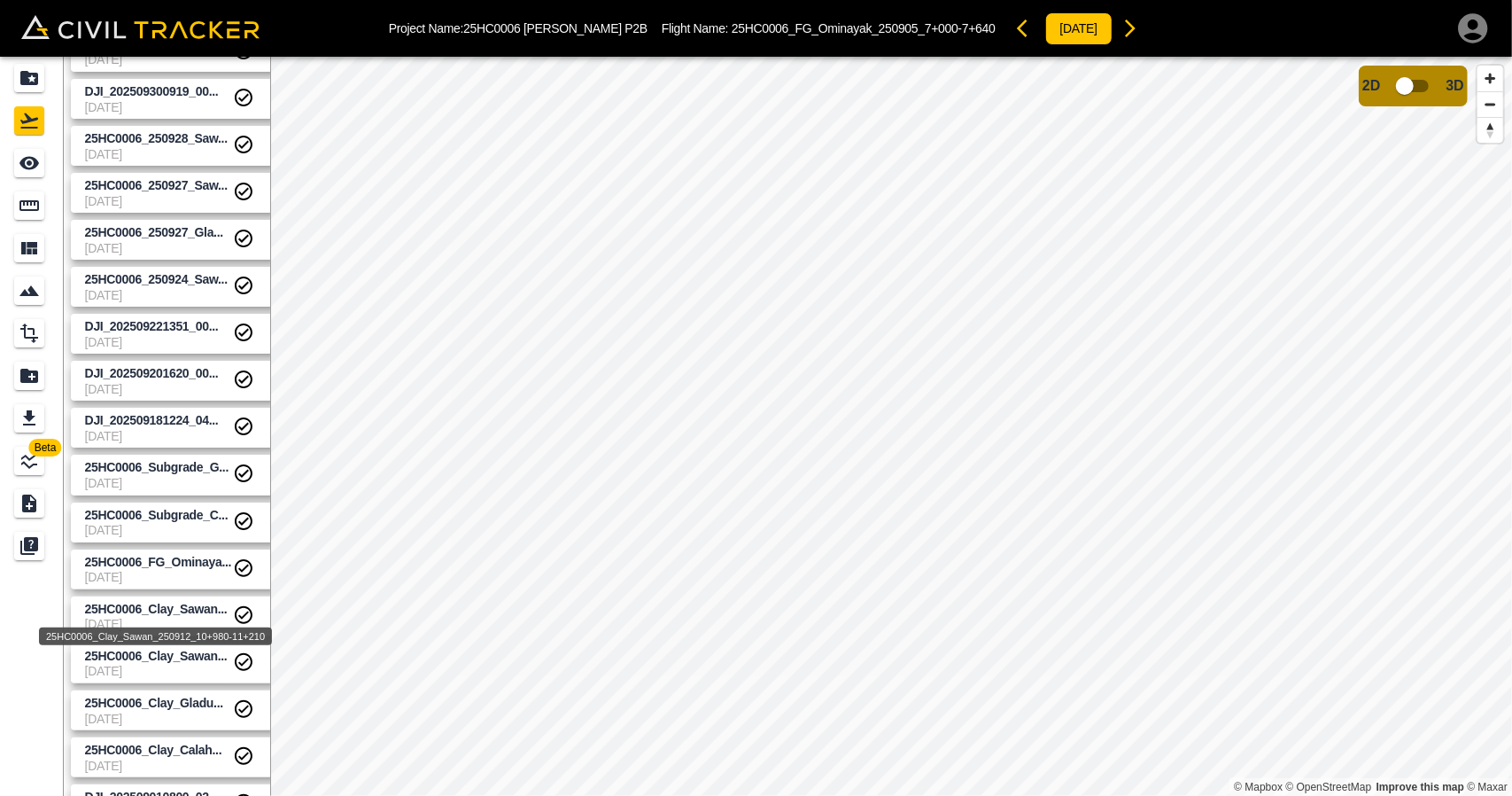
click at [183, 606] on span "25HC0006_Clay_Sawan..." at bounding box center [156, 609] width 143 height 14
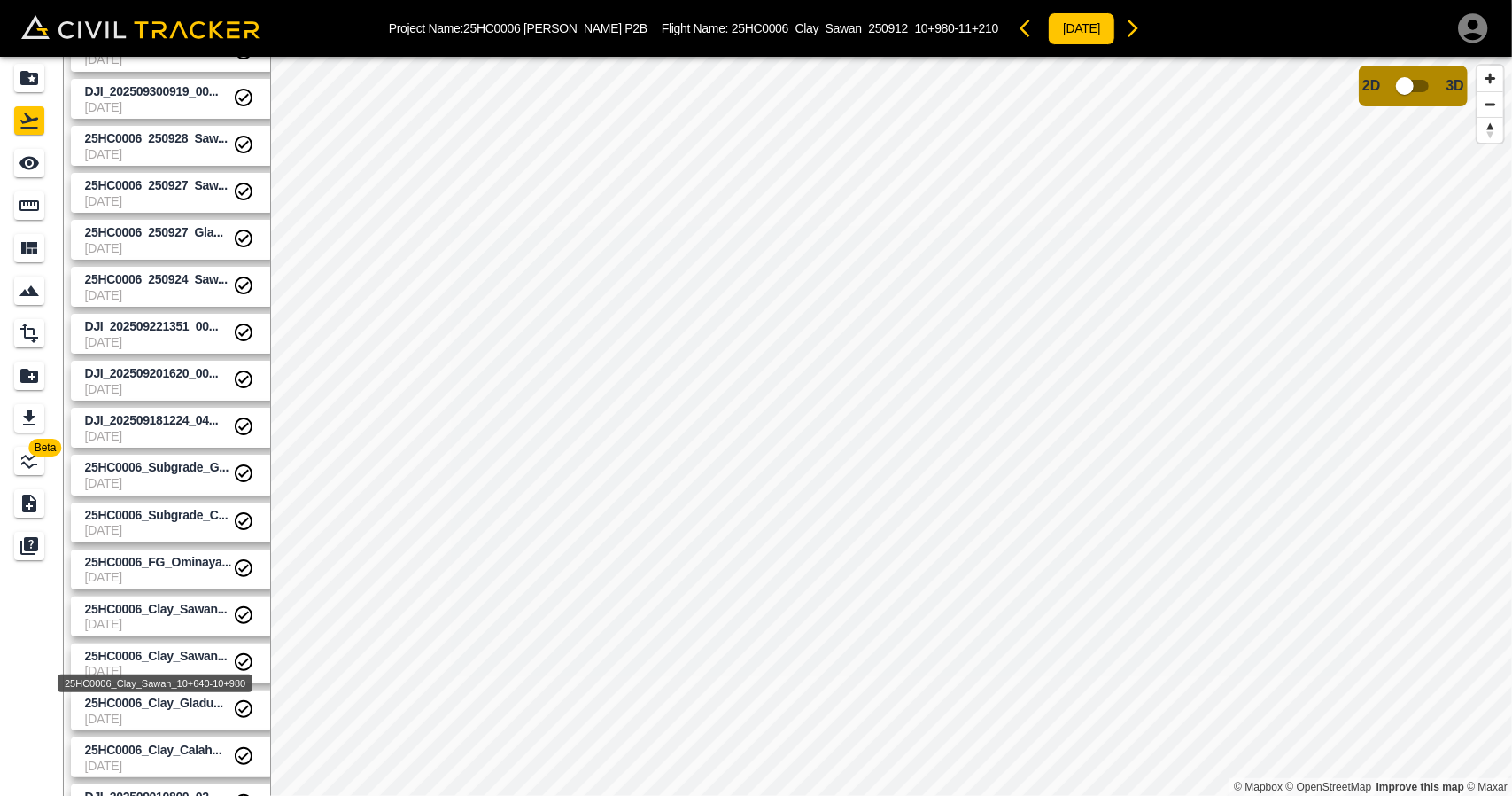
click at [185, 649] on span "25HC0006_Clay_Sawan..." at bounding box center [156, 656] width 143 height 14
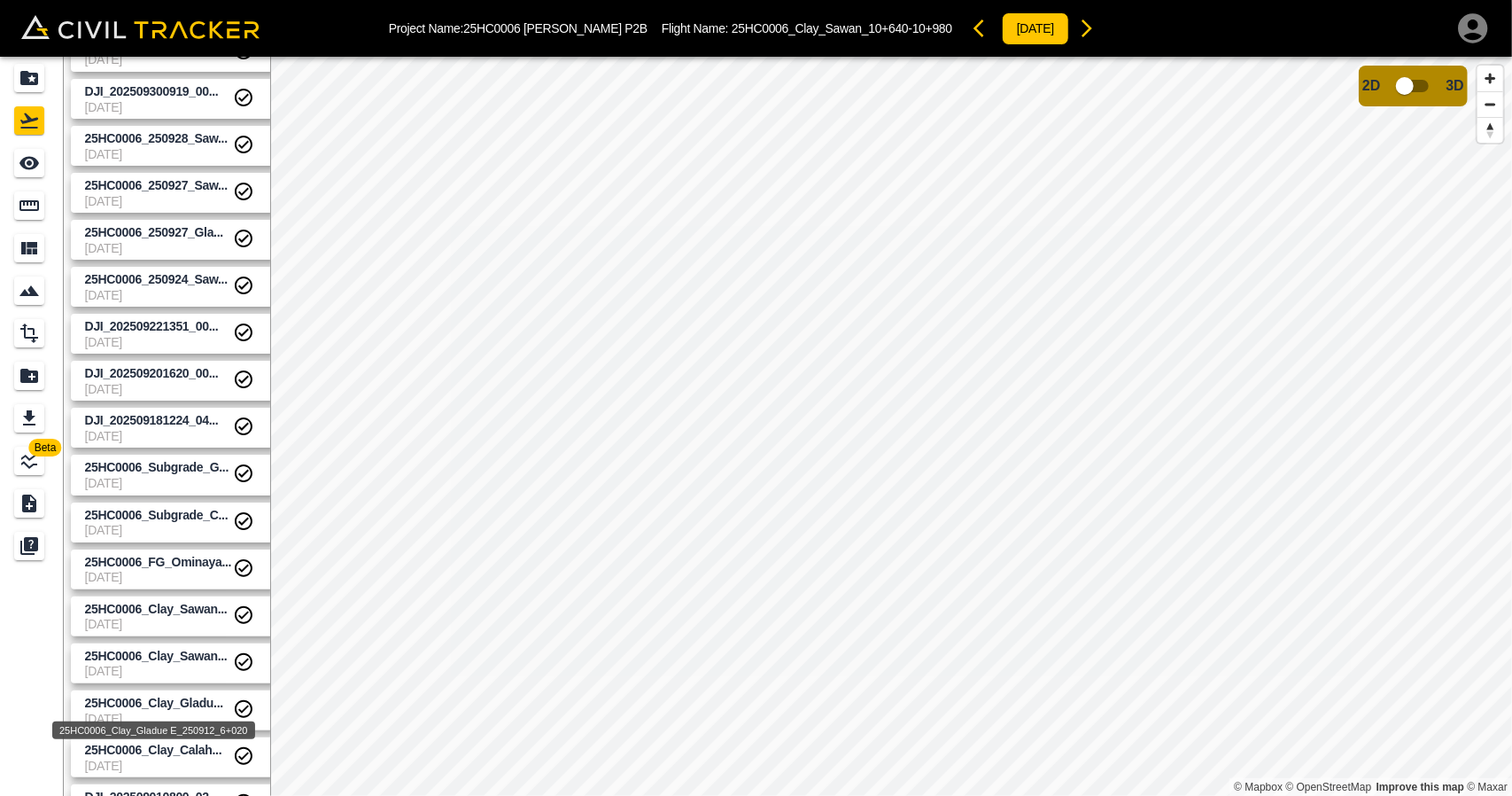
drag, startPoint x: 181, startPoint y: 703, endPoint x: 177, endPoint y: 691, distance: 12.6
click at [181, 704] on span "25HC0006_Clay_Gladu..." at bounding box center [154, 702] width 138 height 14
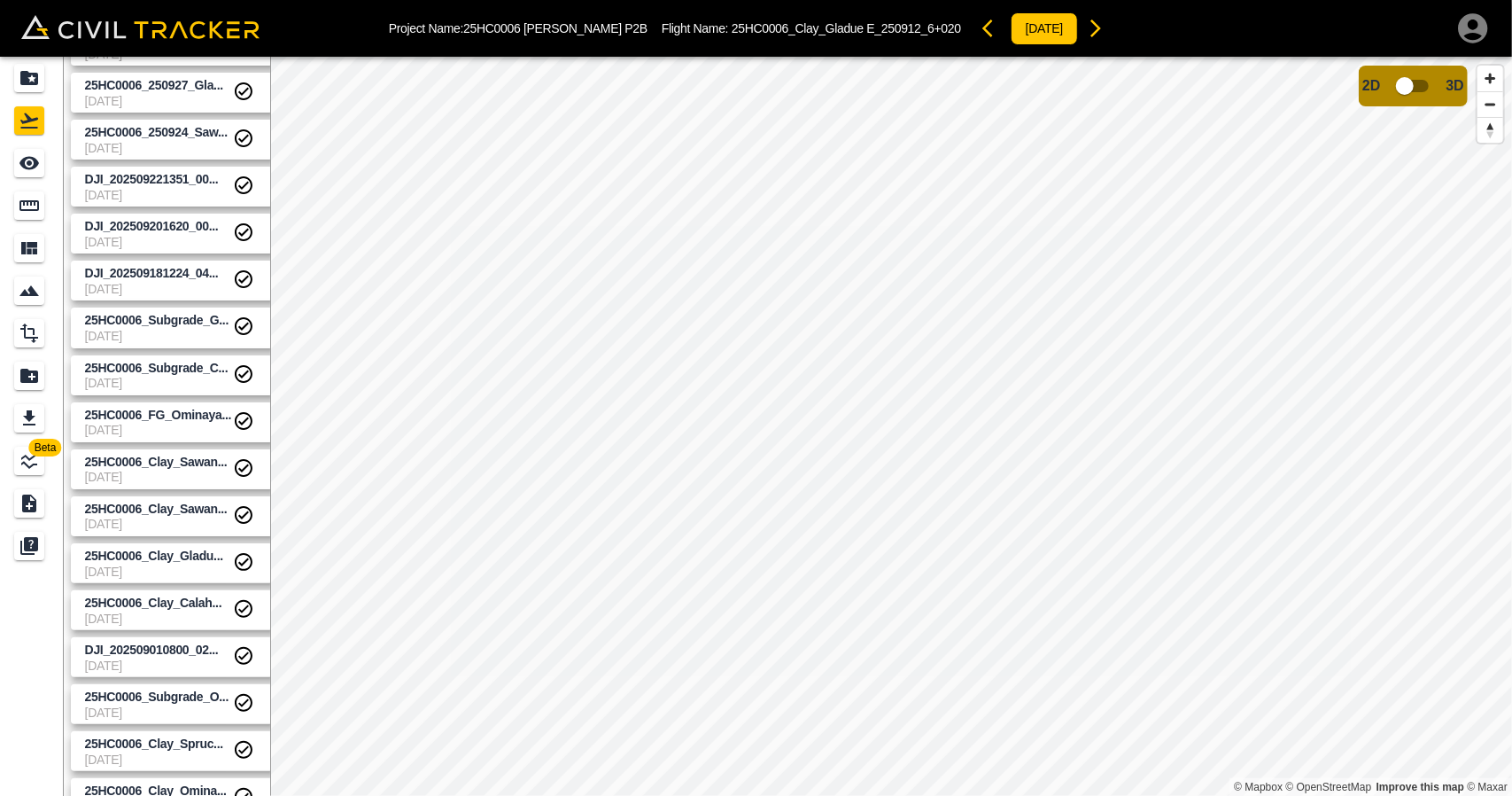
scroll to position [532, 0]
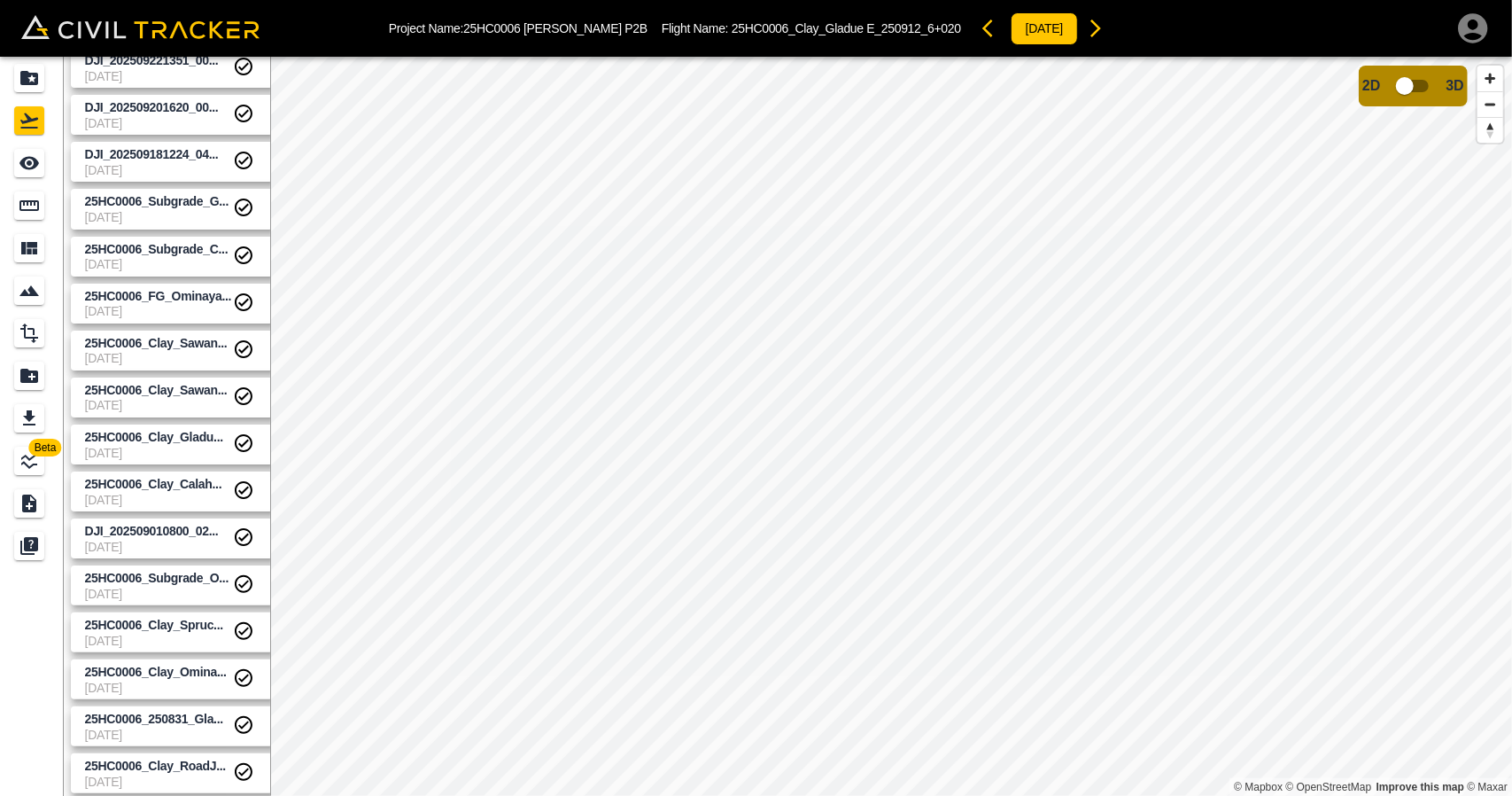
click at [185, 595] on span "[DATE]" at bounding box center [159, 593] width 148 height 14
click at [186, 635] on div "25HC0006_Clay_Spruce_250829_Bulb" at bounding box center [153, 647] width 188 height 32
click at [180, 671] on span "25HC0006_Clay_Omina..." at bounding box center [156, 671] width 142 height 14
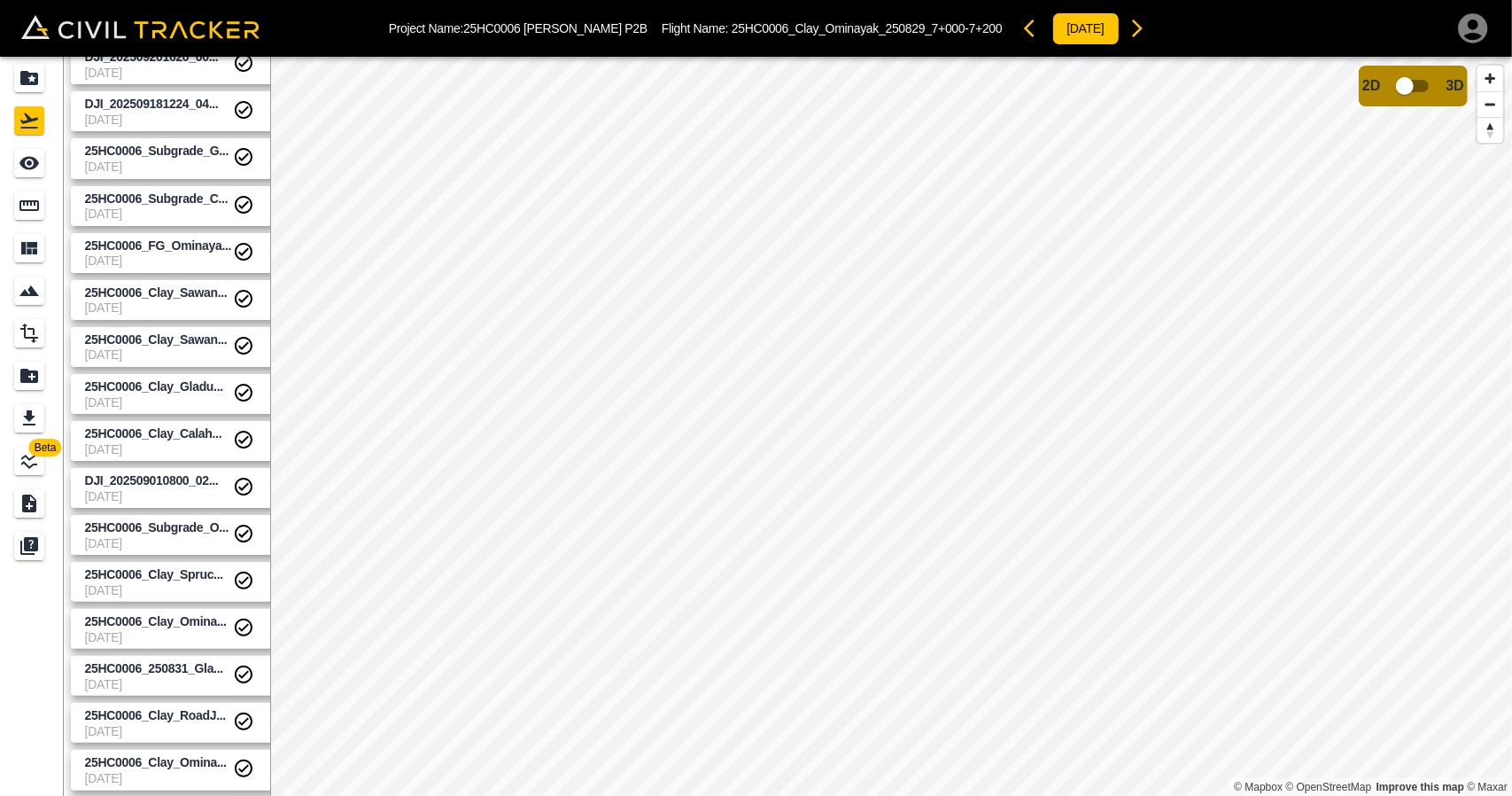
scroll to position [886, 0]
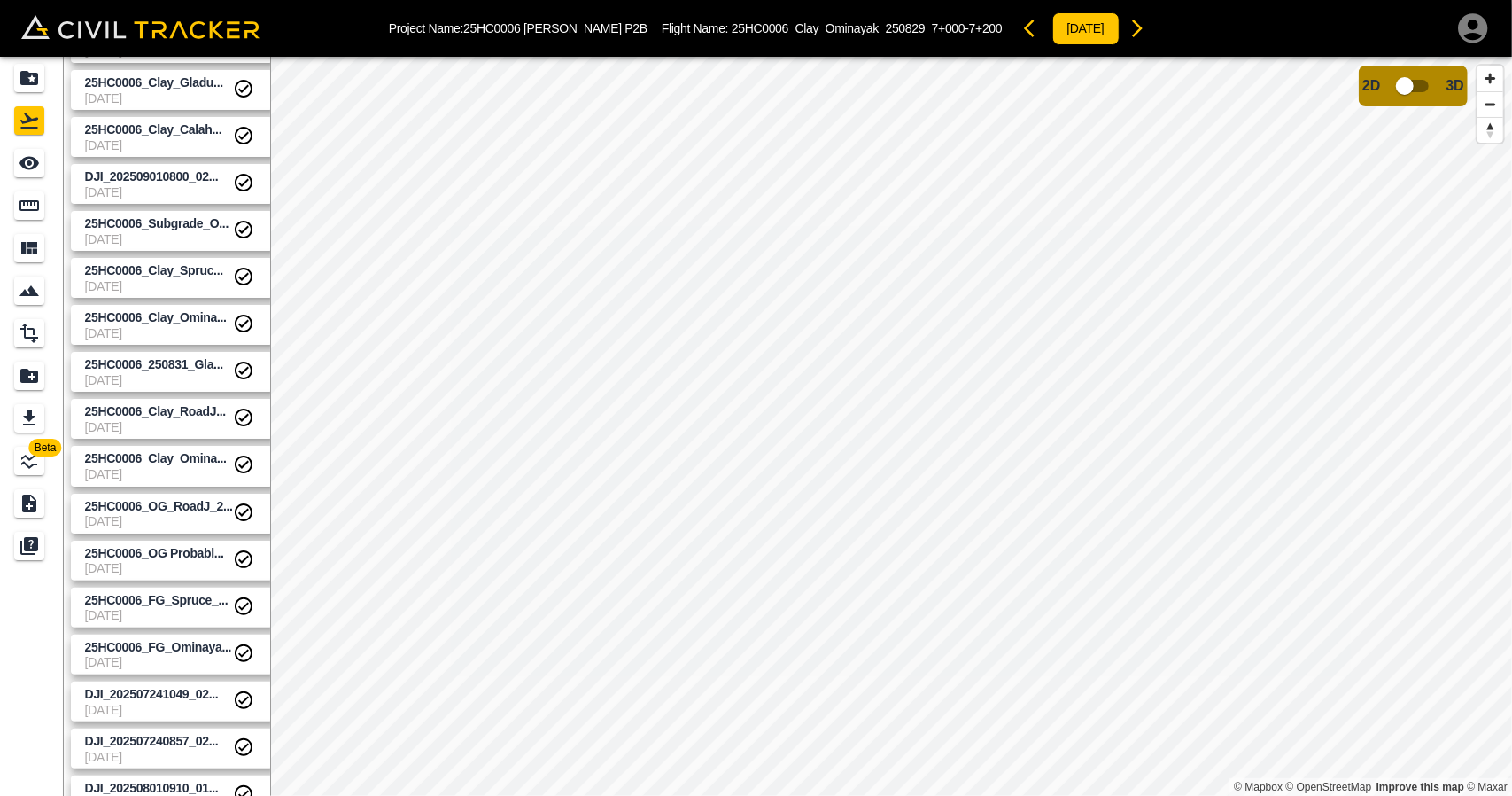
click at [171, 545] on span "25HC0006_OG Probabl..." at bounding box center [159, 553] width 148 height 17
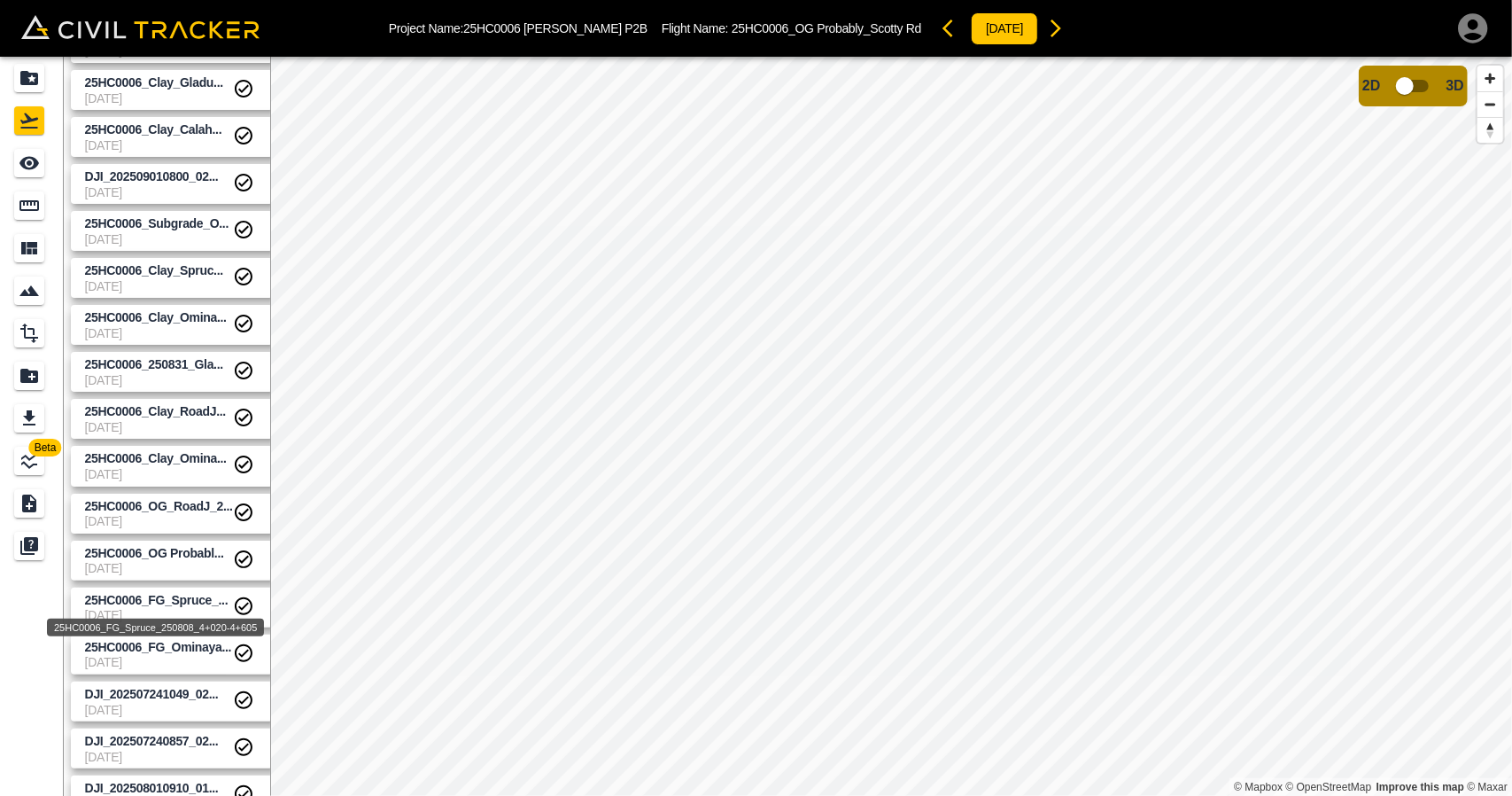
click at [178, 604] on span "25HC0006_FG_Spruce_..." at bounding box center [156, 599] width 143 height 14
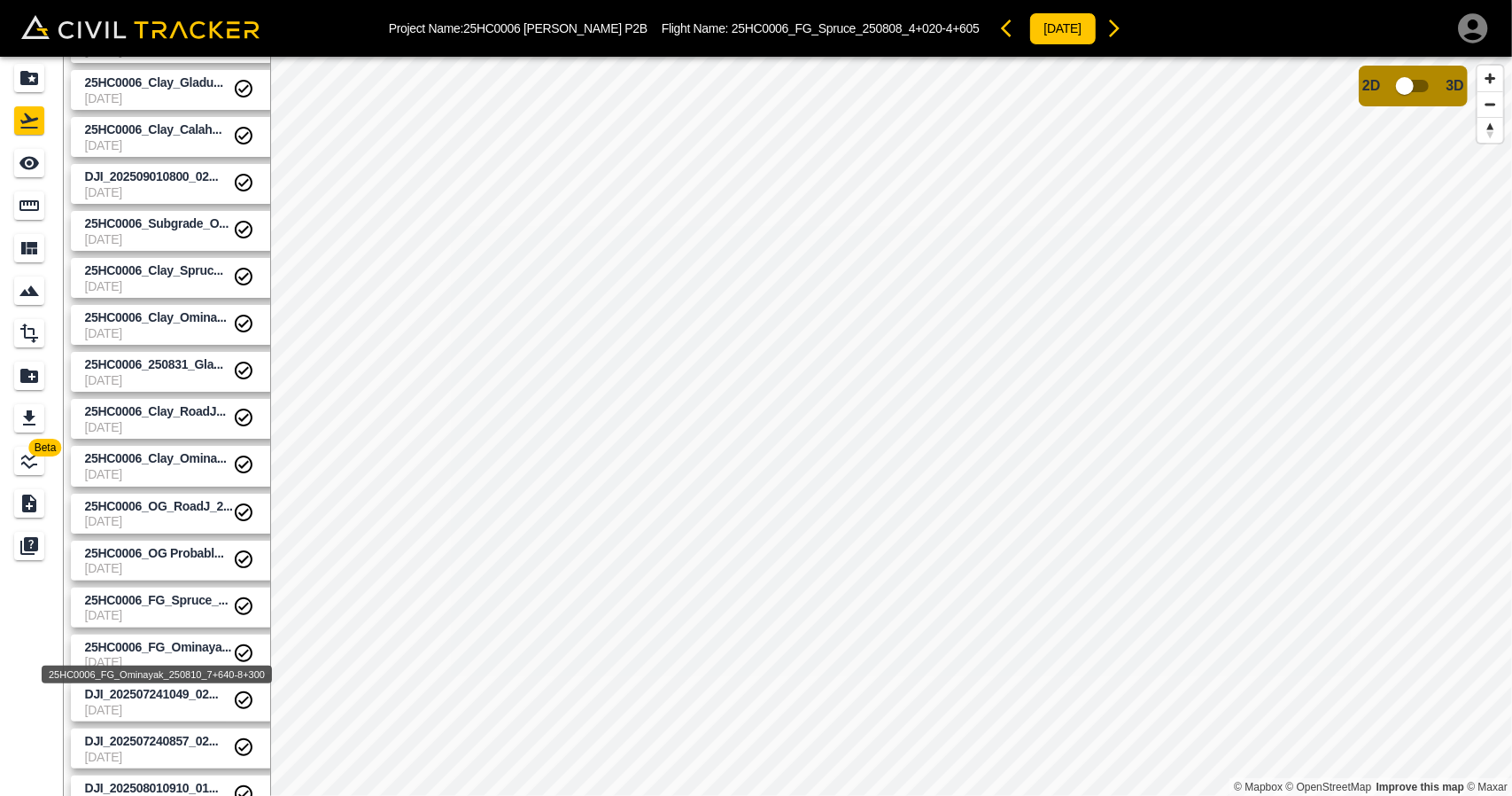
click at [181, 652] on span "25HC0006_FG_Ominaya..." at bounding box center [158, 646] width 147 height 14
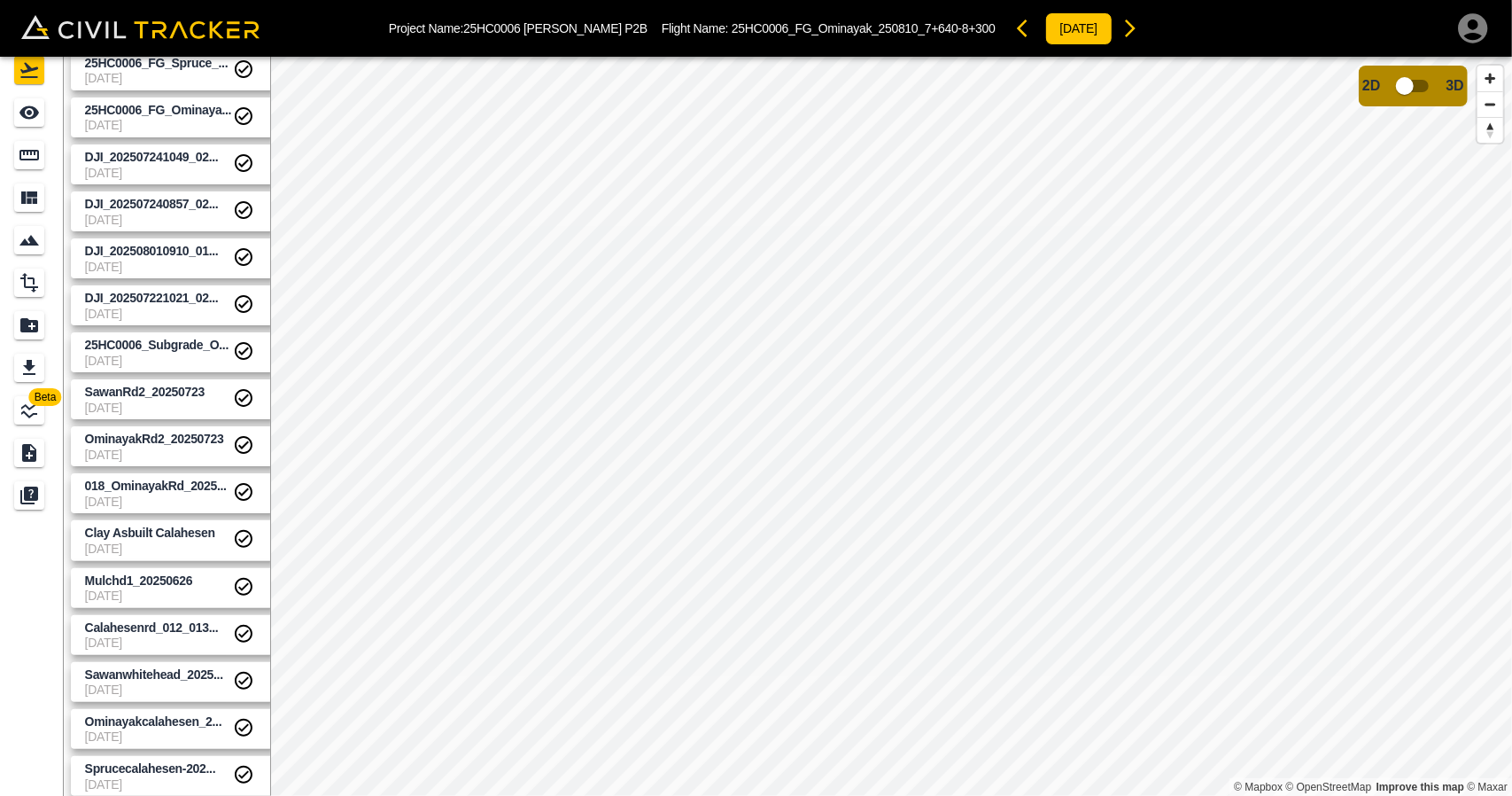
scroll to position [56, 0]
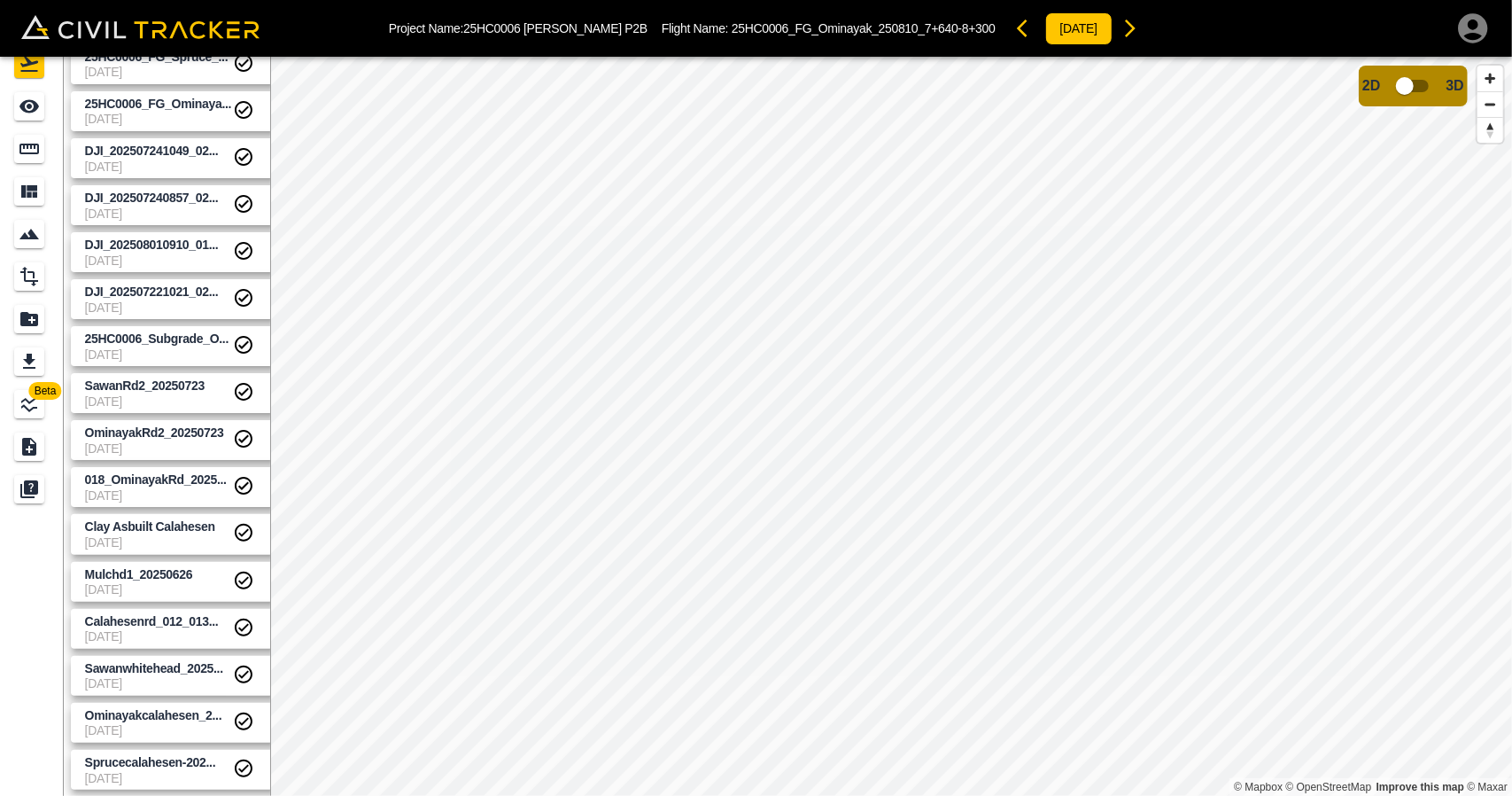
click at [144, 771] on span "[DATE]" at bounding box center [159, 778] width 148 height 14
drag, startPoint x: 145, startPoint y: 716, endPoint x: 147, endPoint y: 700, distance: 16.1
click at [145, 715] on span "Ominayakcalahesen_2..." at bounding box center [153, 715] width 138 height 14
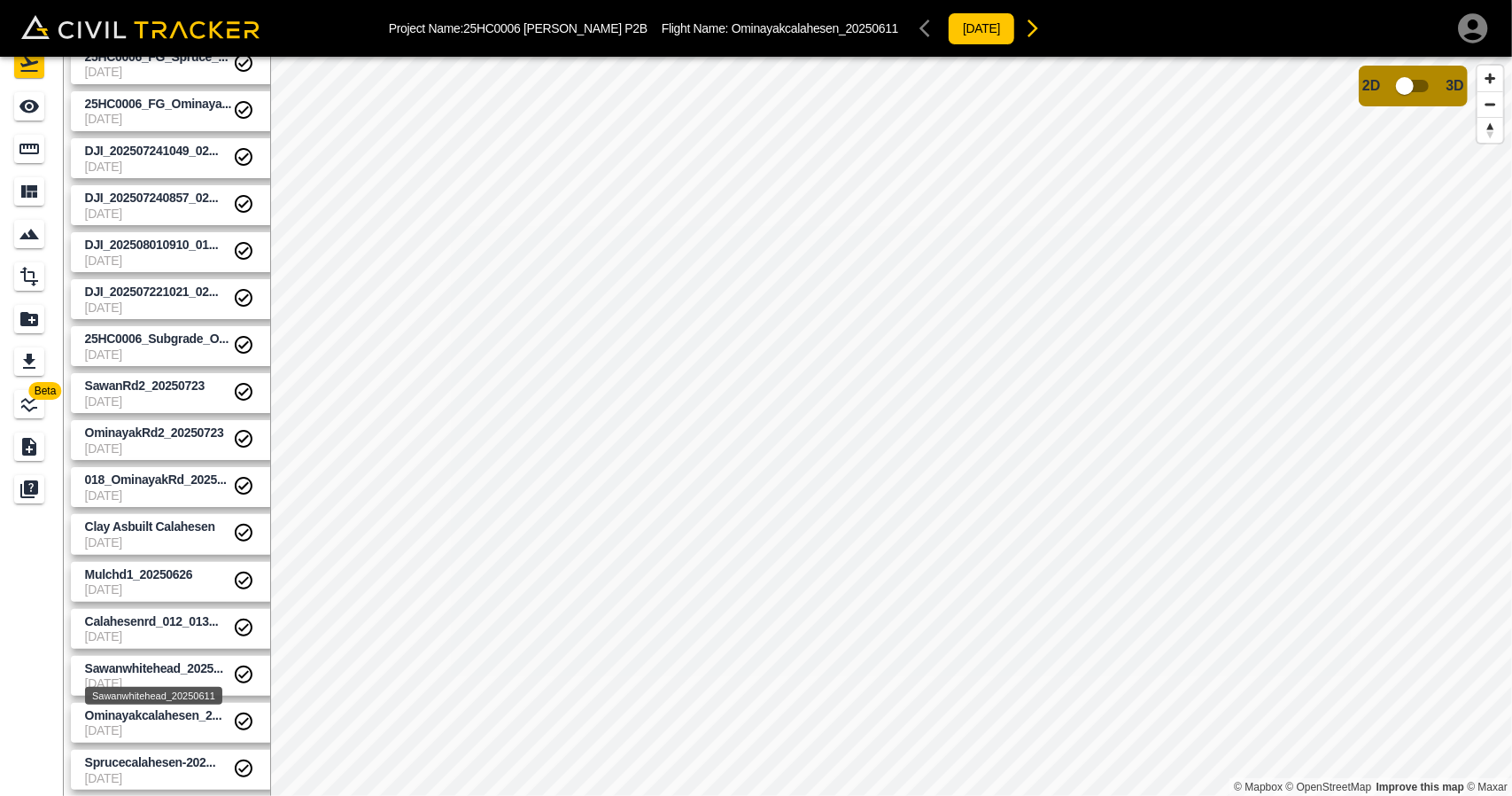
drag, startPoint x: 146, startPoint y: 668, endPoint x: 145, endPoint y: 618, distance: 50.0
click at [146, 668] on span "Sawanwhitehead_2025..." at bounding box center [154, 668] width 138 height 14
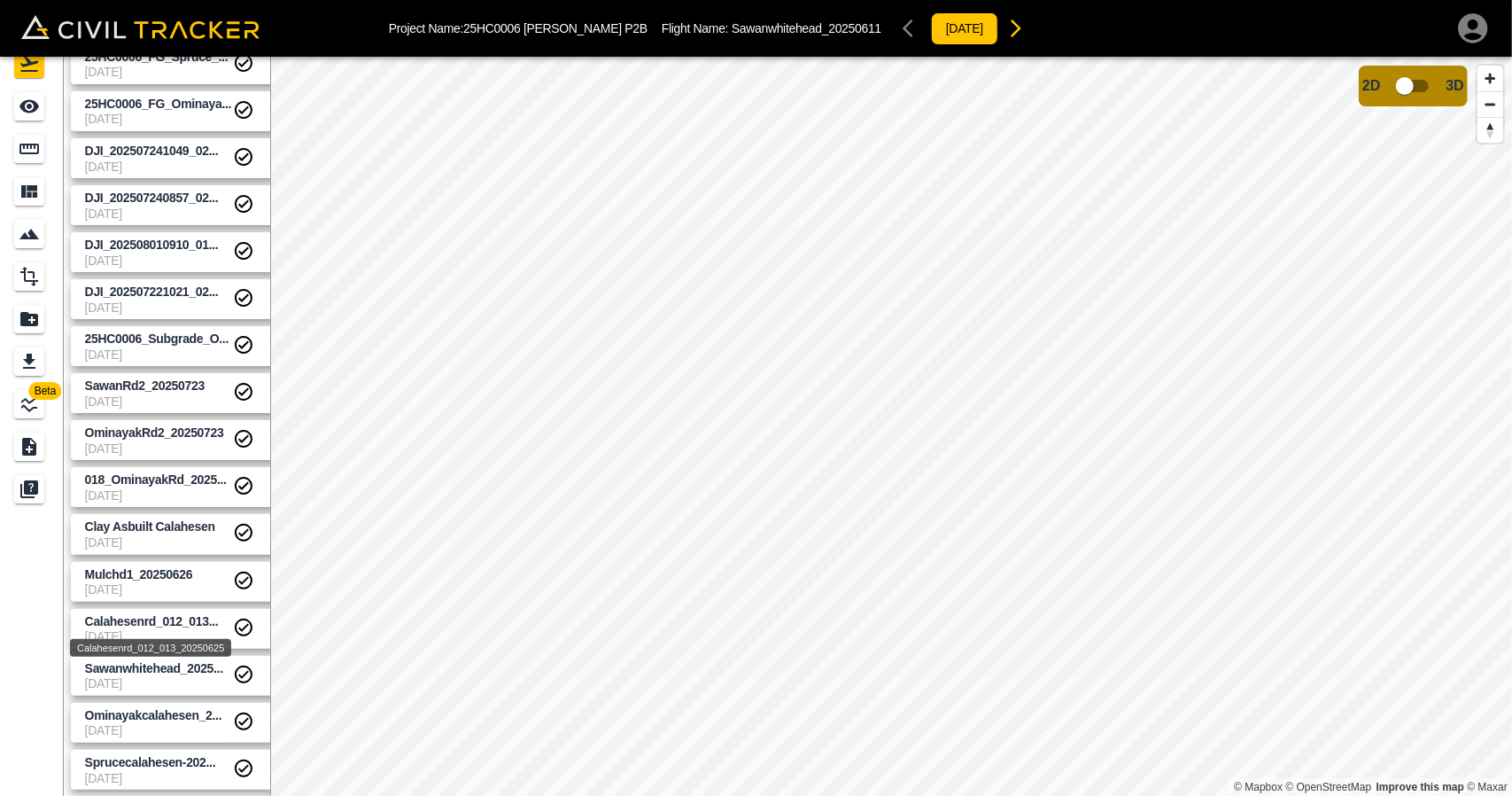
drag, startPoint x: 145, startPoint y: 618, endPoint x: 147, endPoint y: 573, distance: 45.0
click at [145, 618] on span "Calahesenrd_012_013..." at bounding box center [151, 621] width 134 height 14
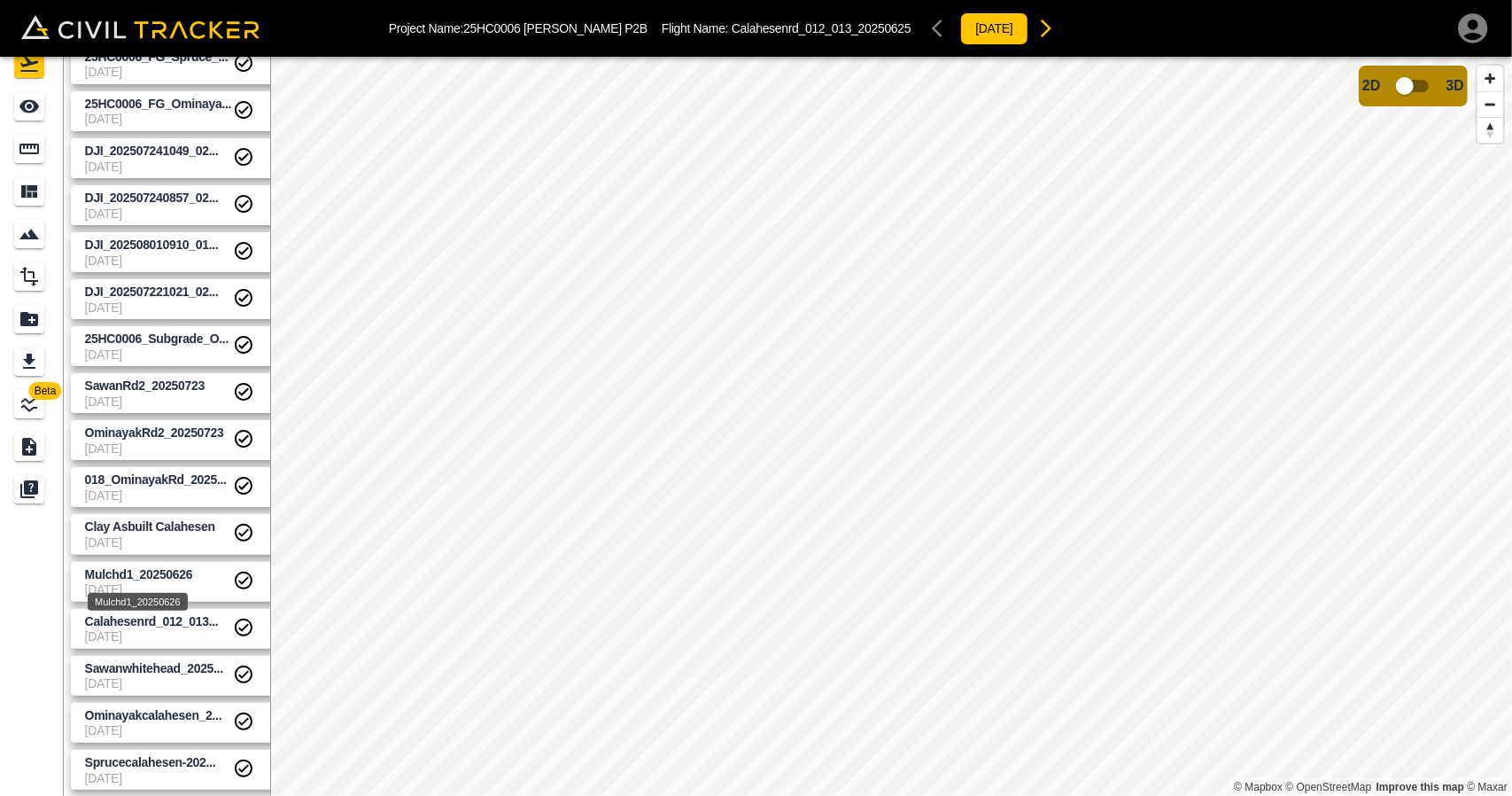
click at [147, 562] on link "Mulchd1_20250626 [DATE]" at bounding box center [179, 582] width 216 height 40
click at [148, 517] on link "Clay Asbuilt Calahesen [DATE]" at bounding box center [179, 534] width 216 height 40
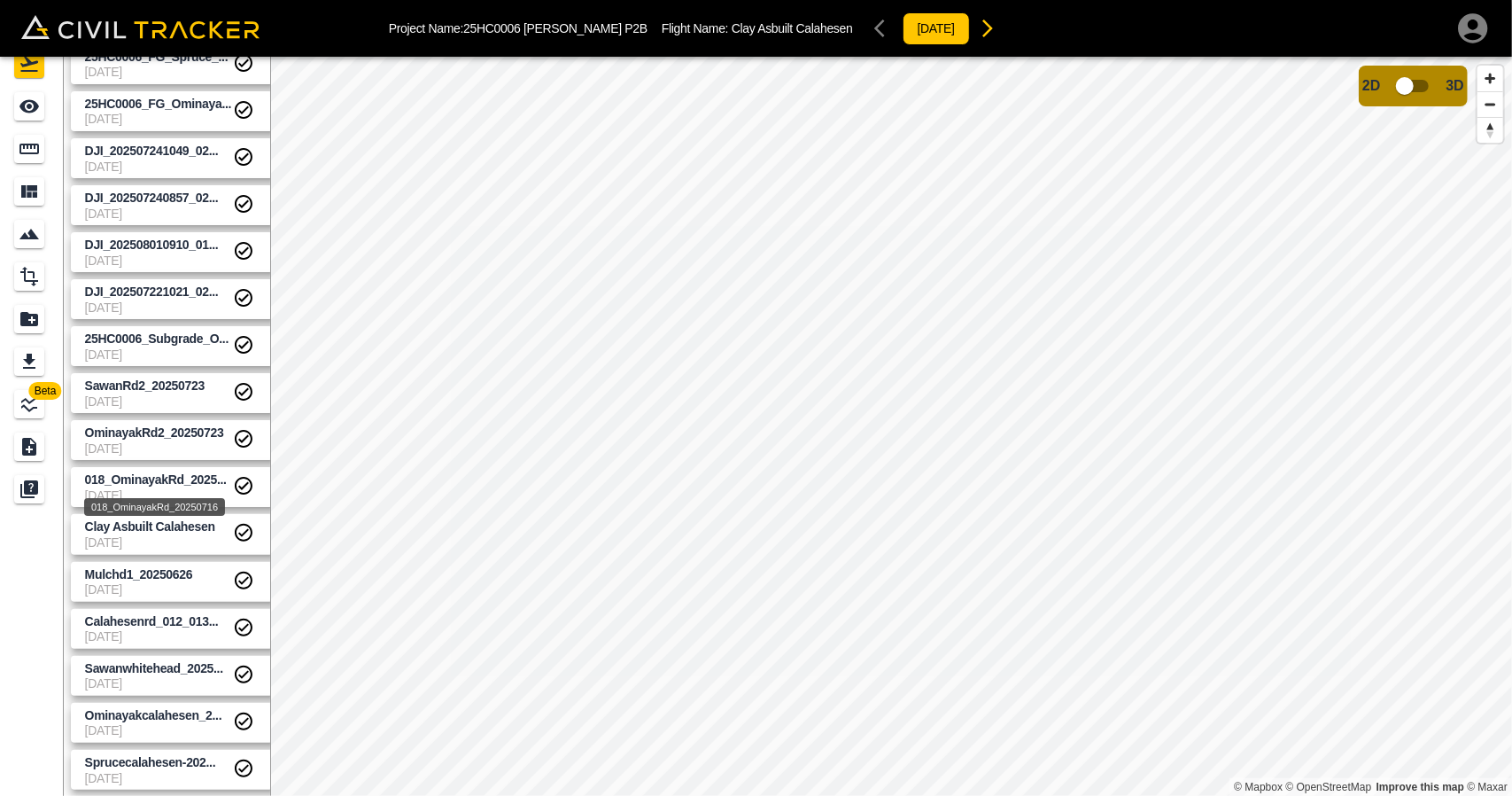
click at [150, 476] on span "018_OminayakRd_2025..." at bounding box center [156, 479] width 142 height 14
drag, startPoint x: 152, startPoint y: 442, endPoint x: 169, endPoint y: 435, distance: 18.4
click at [154, 440] on div "OminayakRd2_20250723 [DATE]" at bounding box center [159, 440] width 148 height 31
click at [26, 76] on div "Flights" at bounding box center [29, 64] width 30 height 29
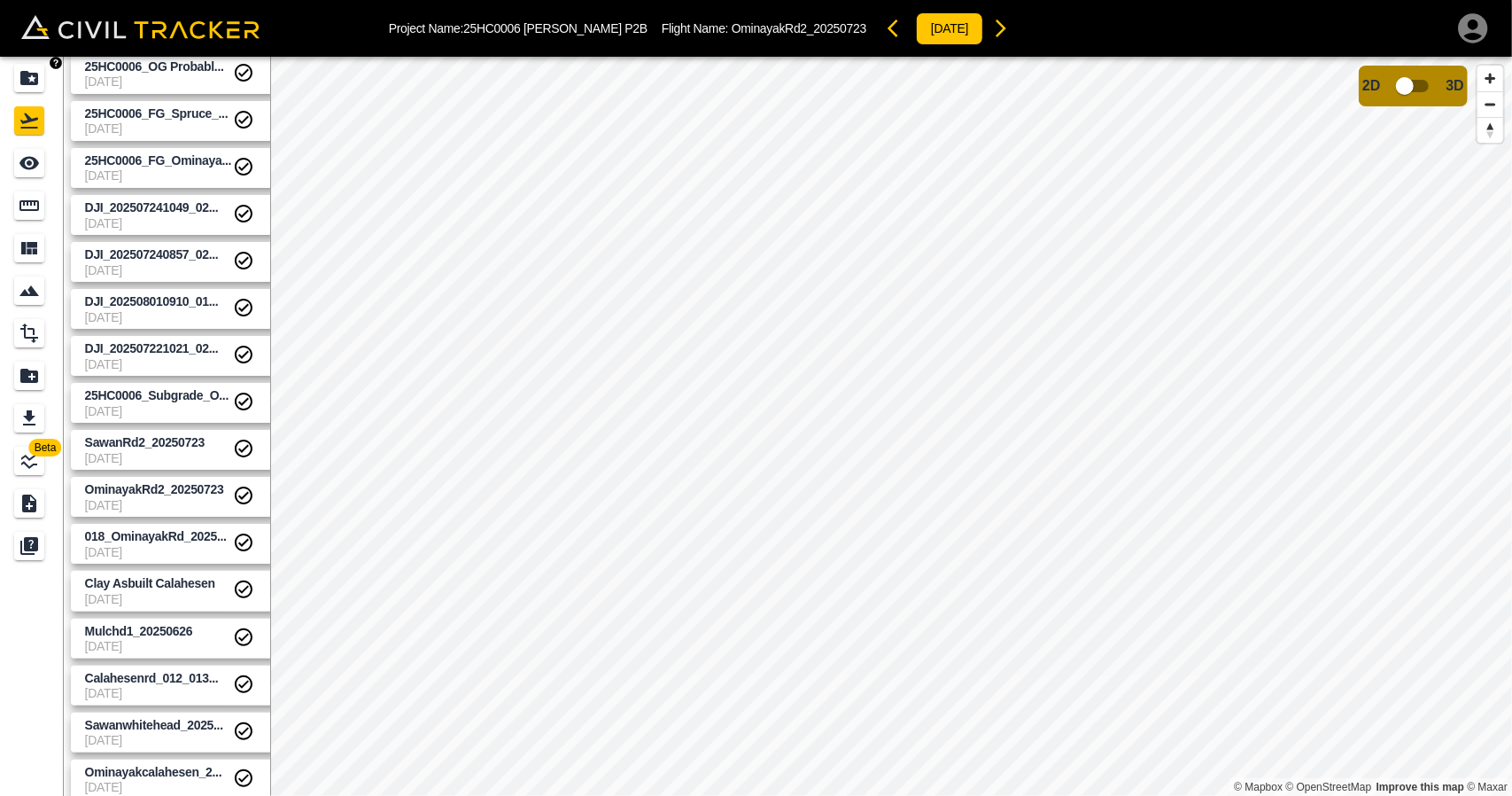
click at [22, 81] on icon "Projects" at bounding box center [29, 78] width 18 height 14
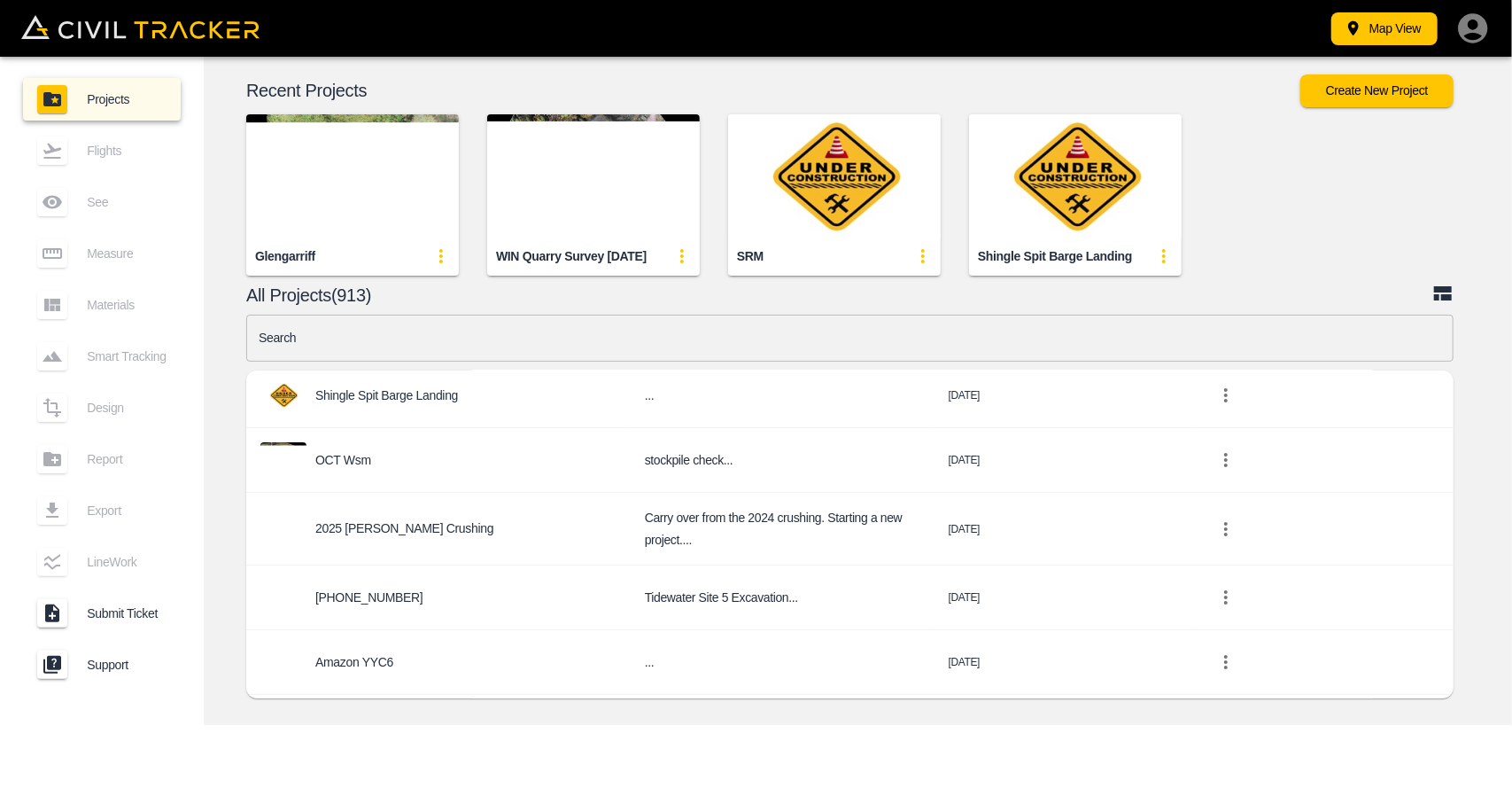
scroll to position [266, 0]
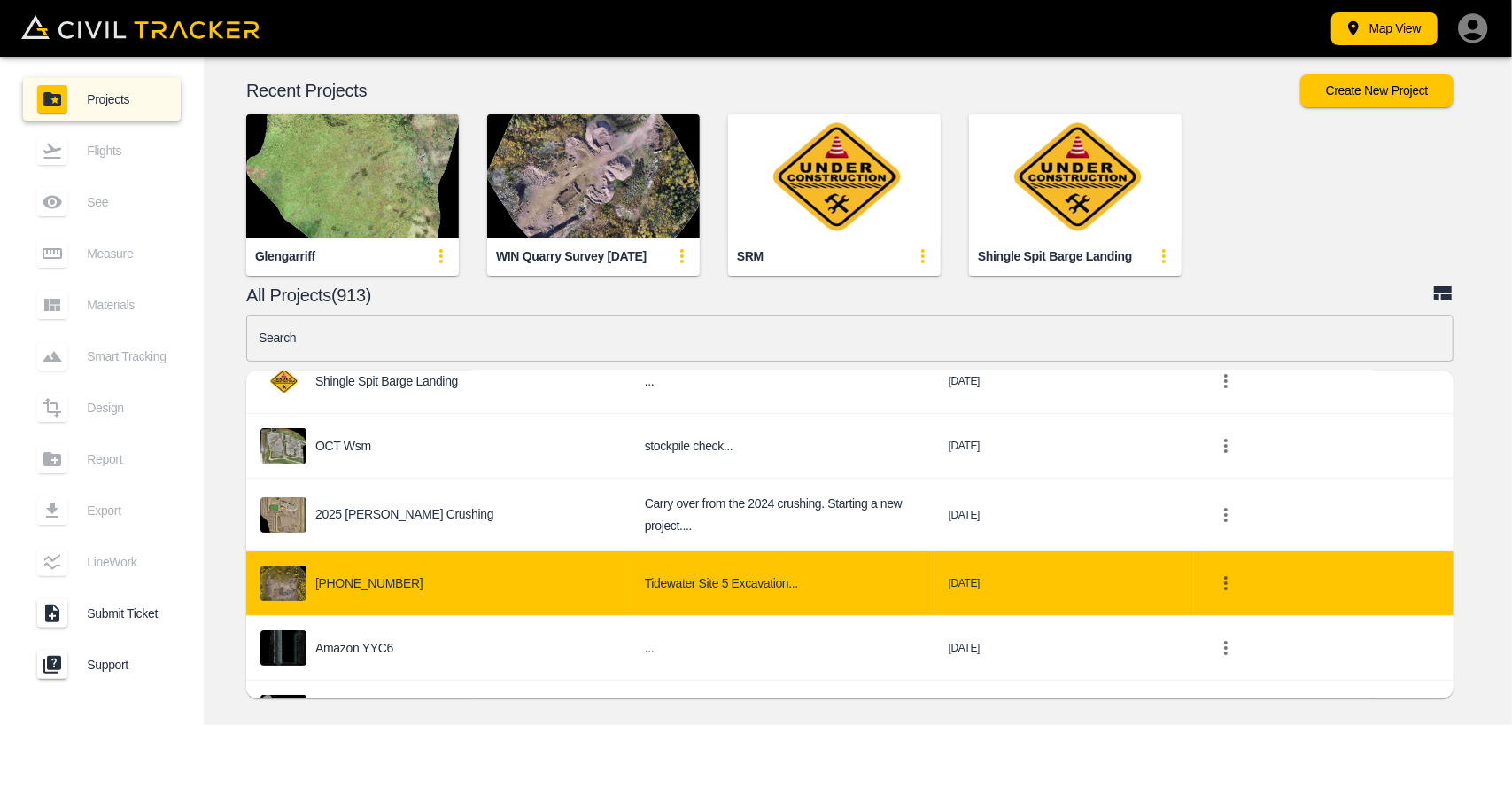
click at [474, 565] on div "[PHONE_NUMBER]" at bounding box center [438, 583] width 356 height 35
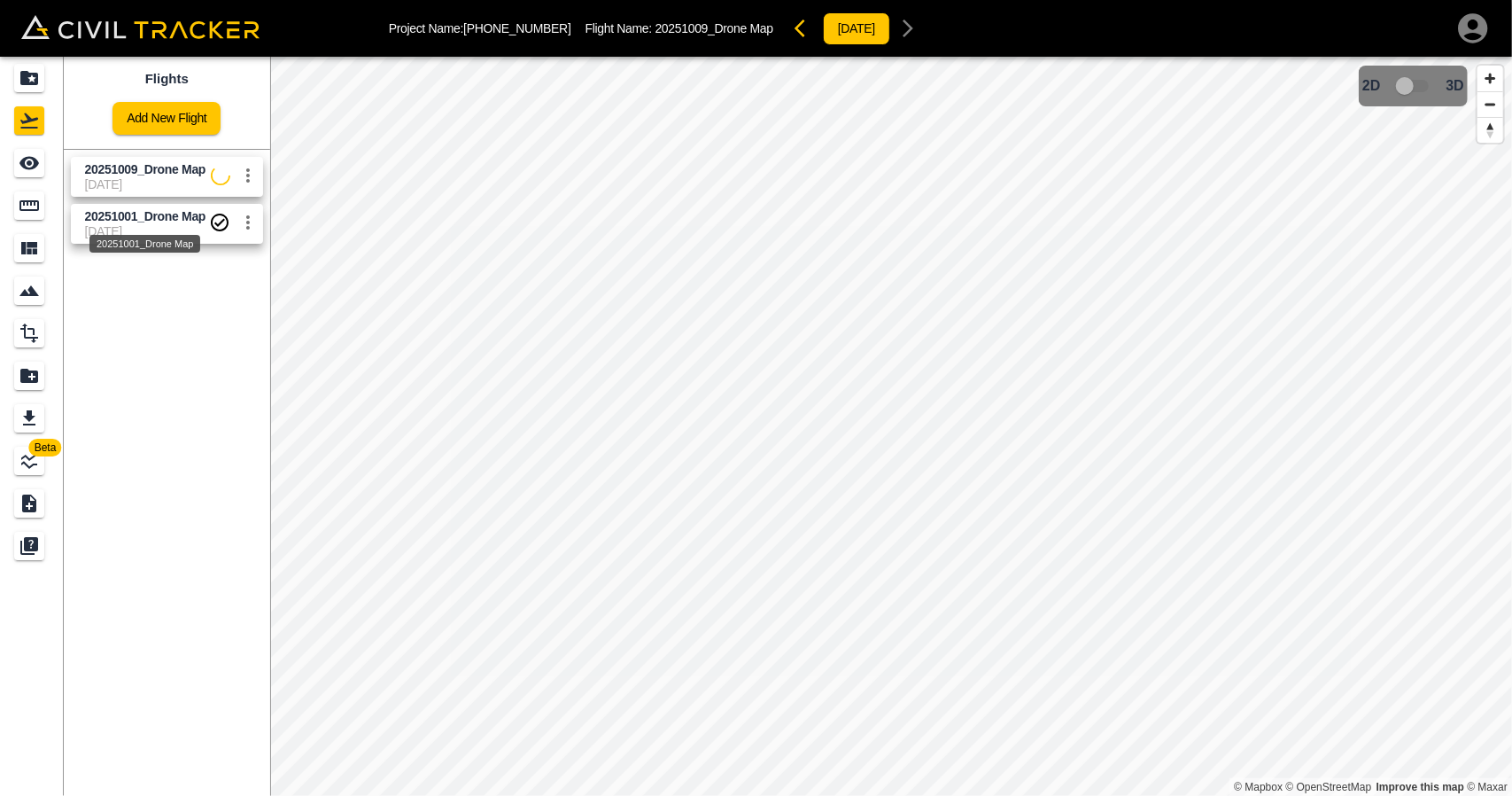
click at [134, 222] on span "20251001_Drone Map" at bounding box center [145, 216] width 121 height 14
click at [30, 195] on icon "Measure" at bounding box center [29, 205] width 21 height 21
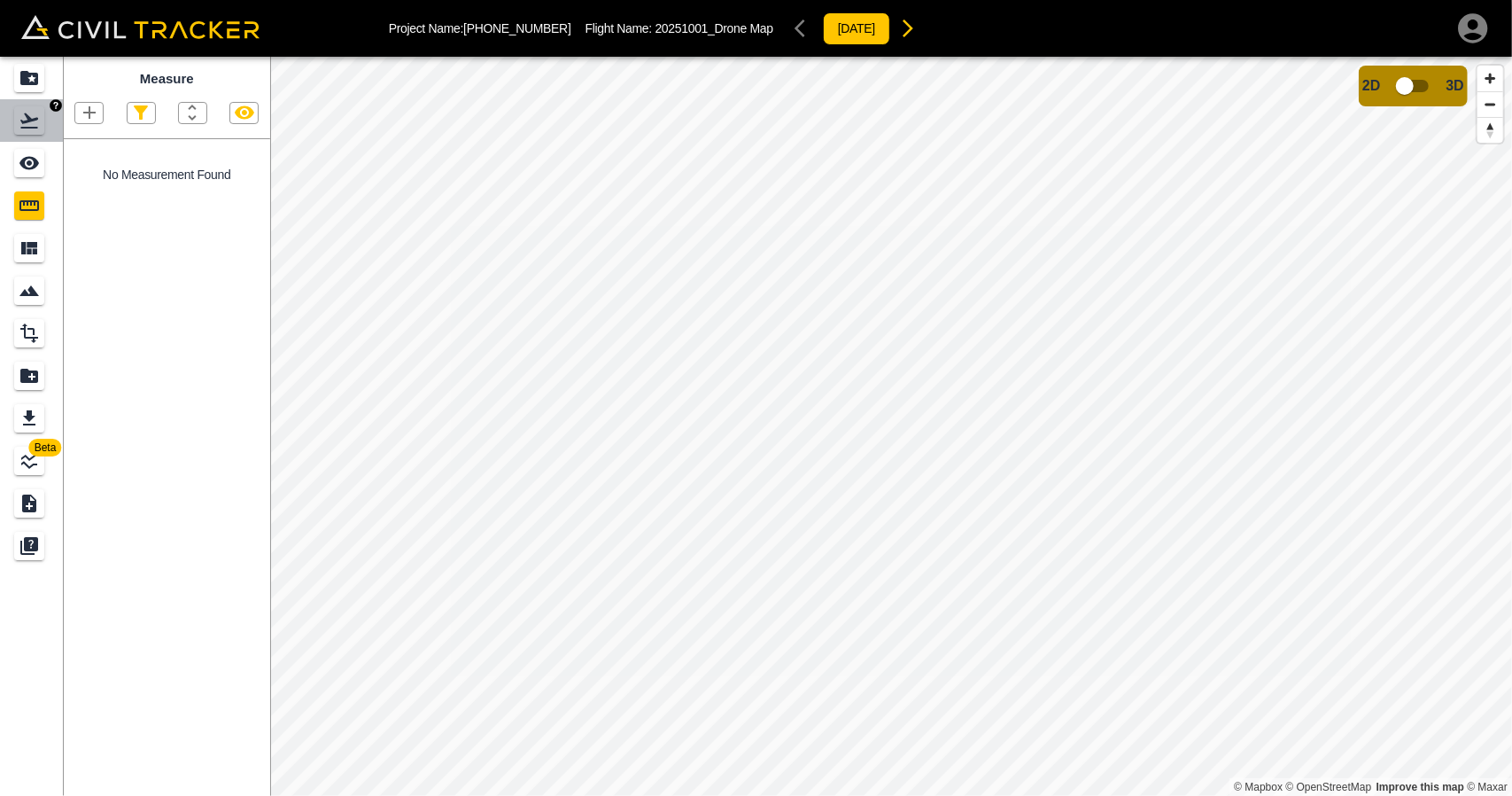
click at [11, 127] on link at bounding box center [31, 120] width 64 height 42
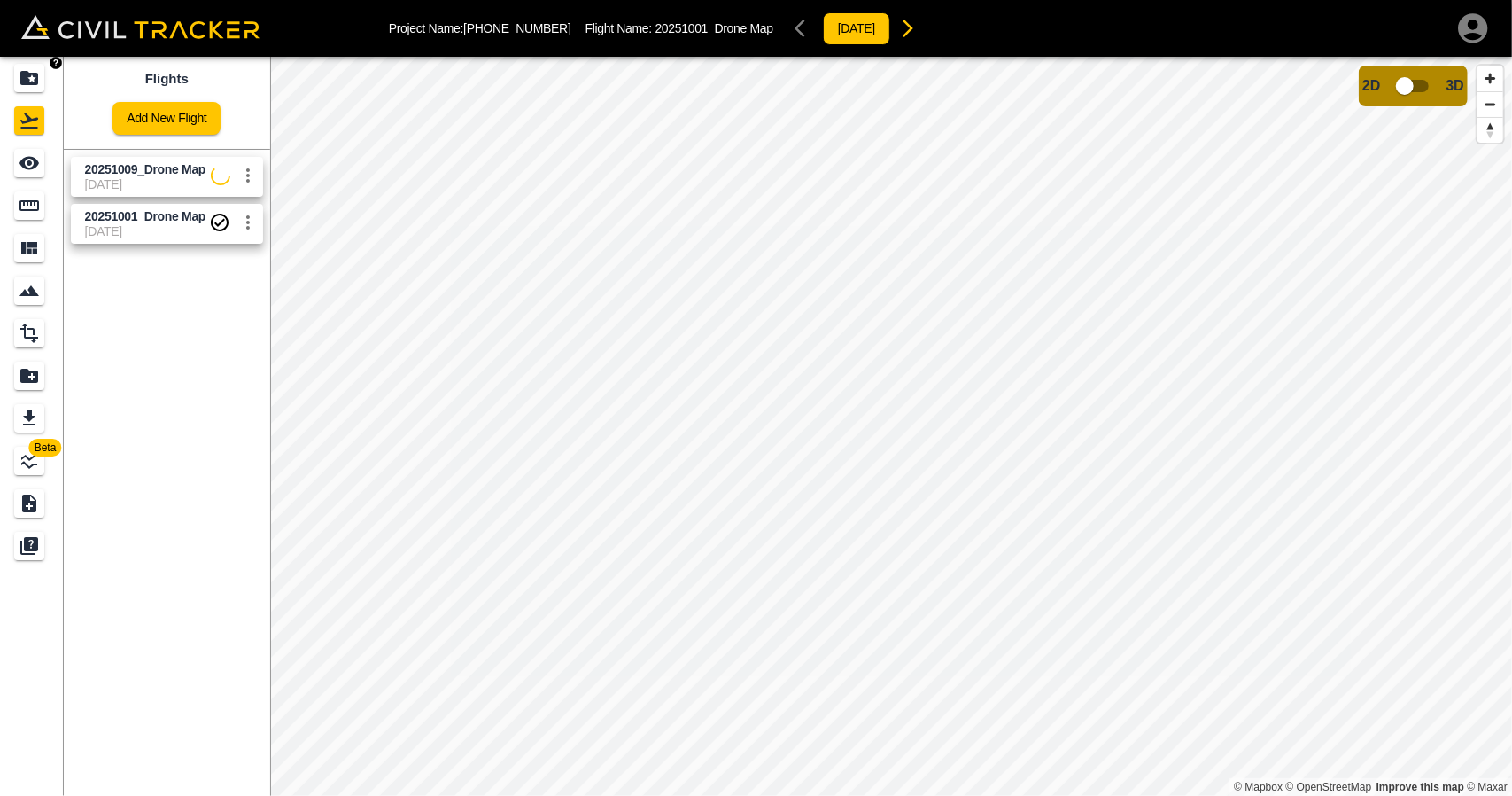
click at [29, 73] on icon "Projects" at bounding box center [29, 78] width 18 height 14
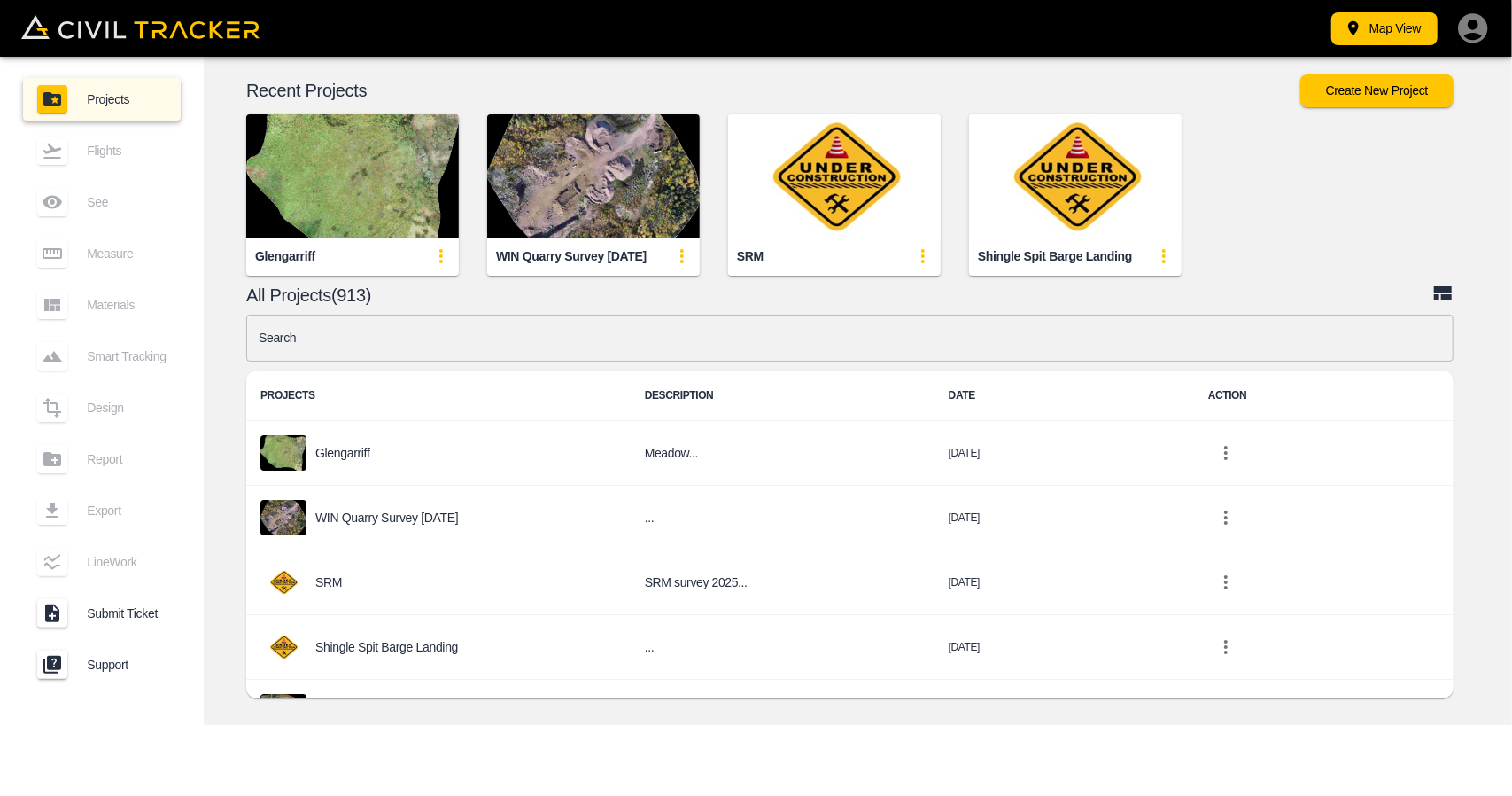
click at [700, 343] on input "text" at bounding box center [850, 338] width 1207 height 47
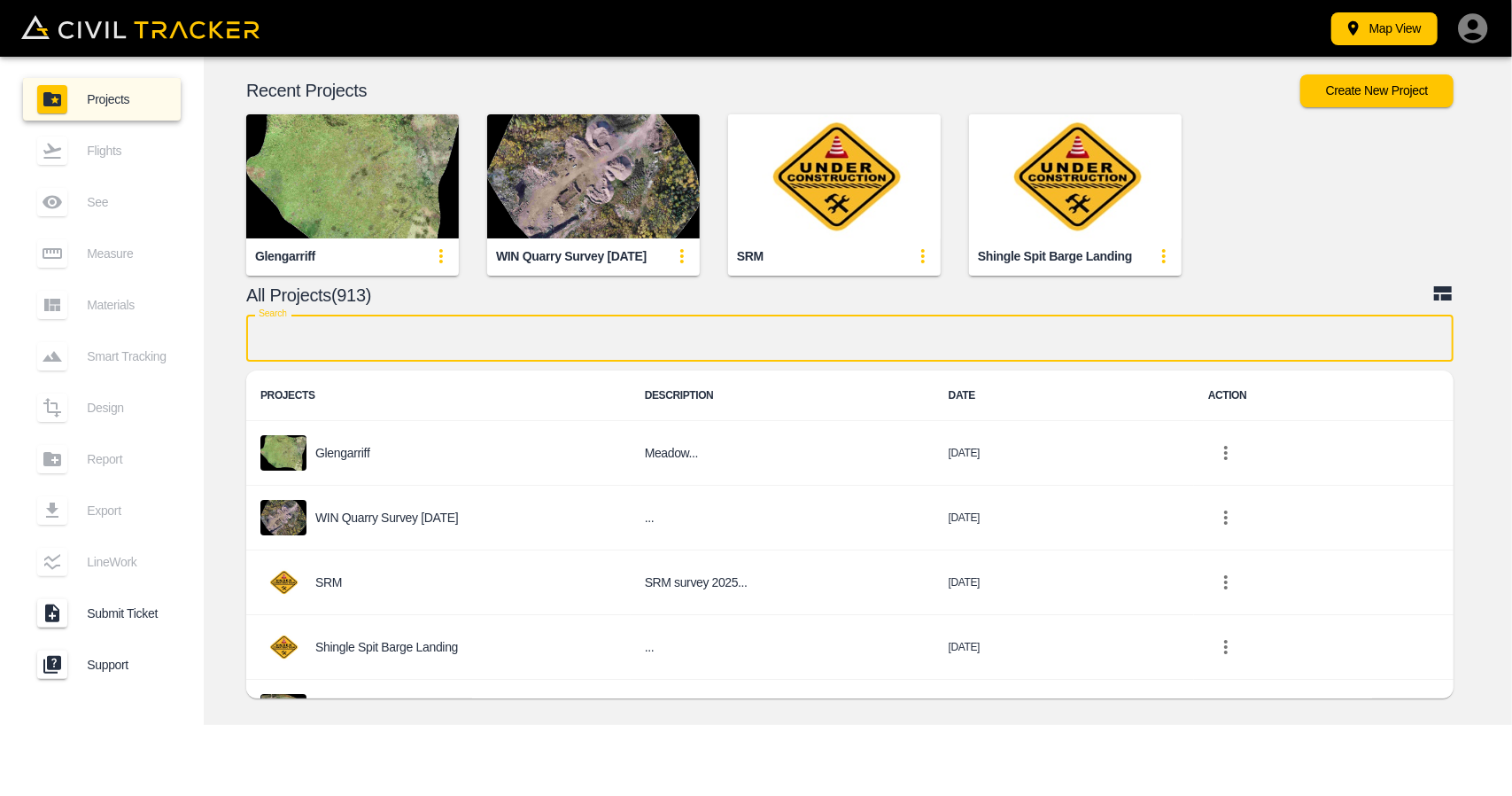
click at [630, 342] on input "text" at bounding box center [850, 338] width 1207 height 47
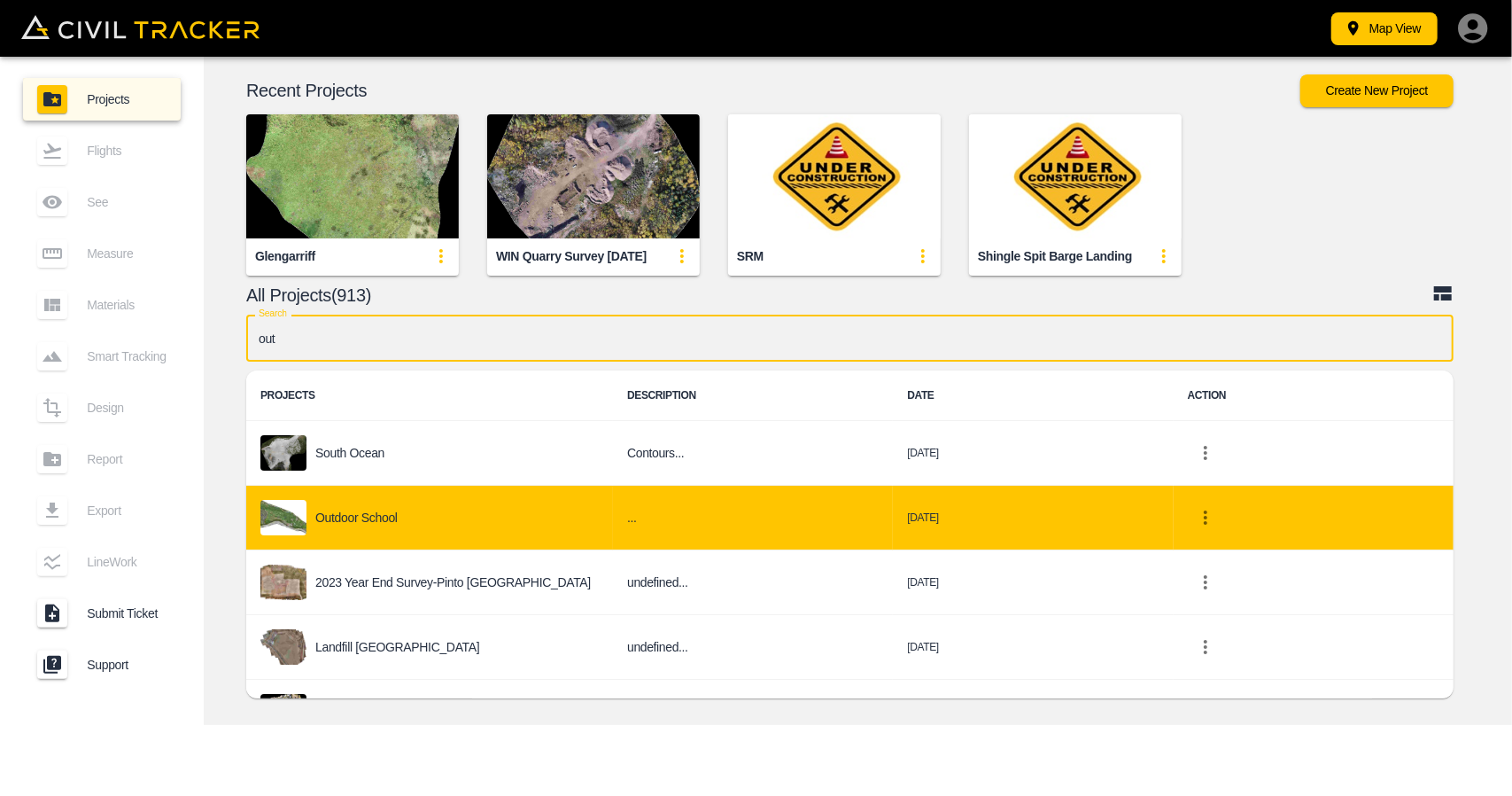
type input "out"
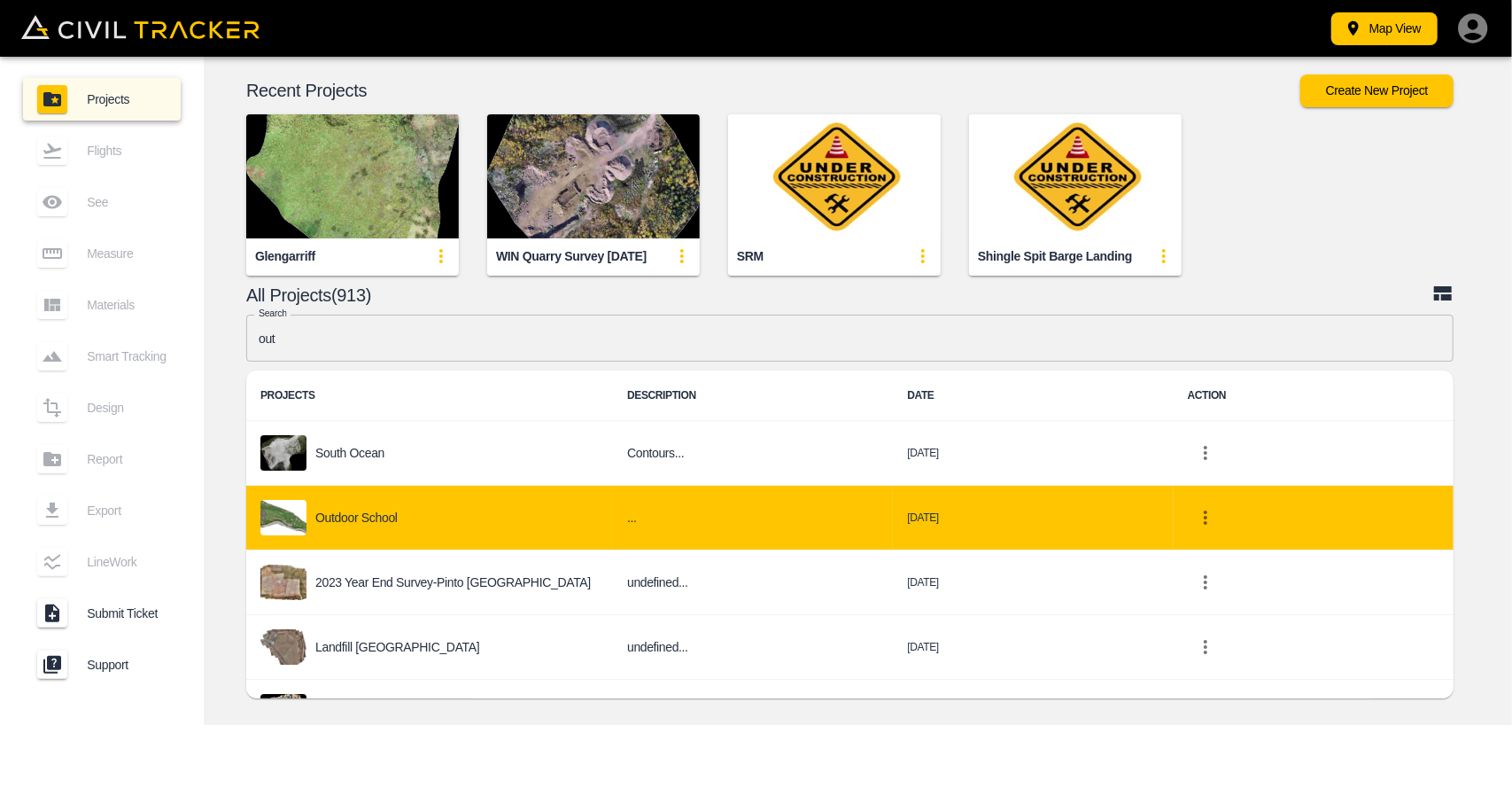
click at [397, 501] on div "Outdoor School" at bounding box center [429, 517] width 339 height 35
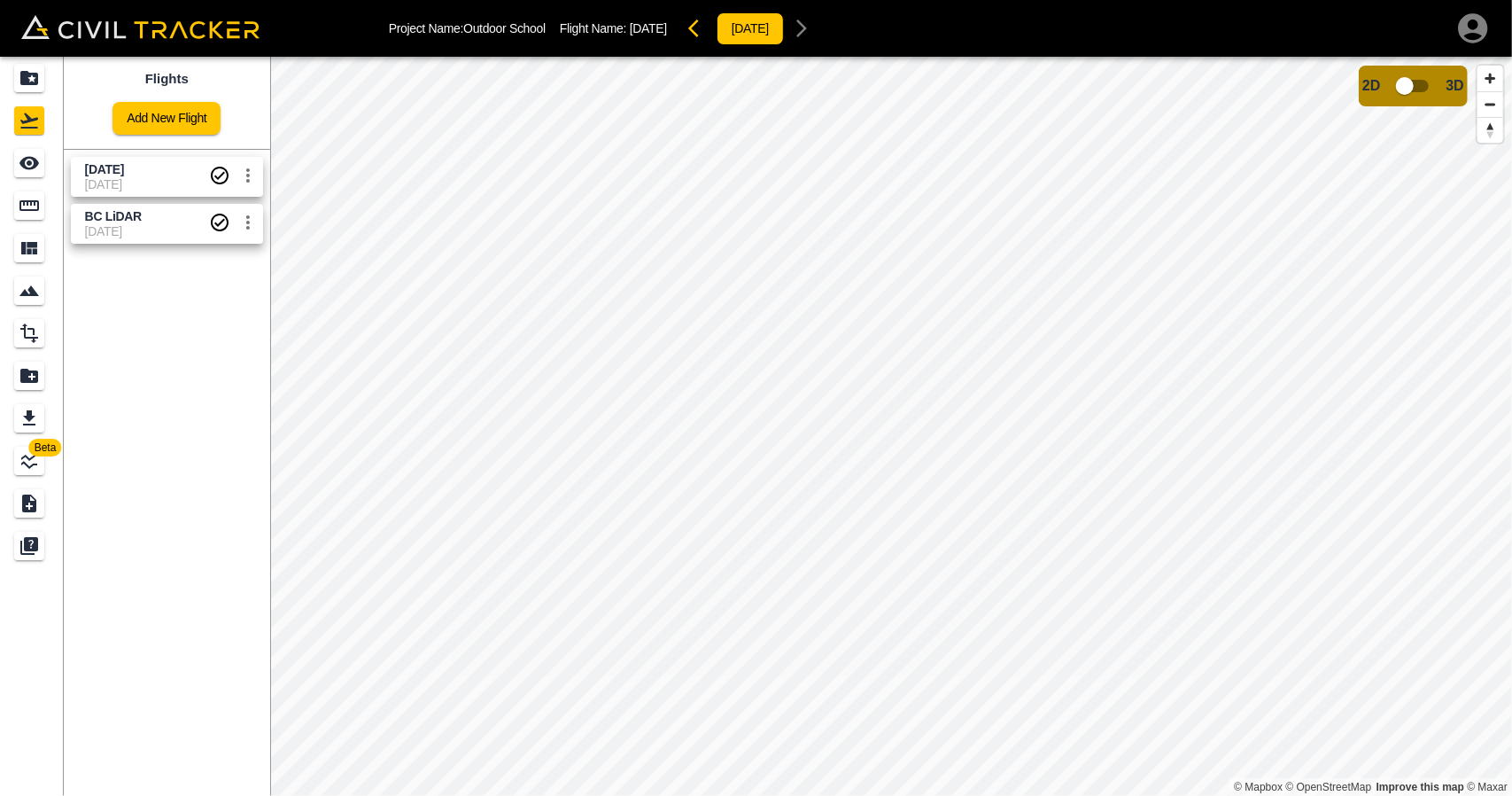
click at [128, 177] on span "[DATE]" at bounding box center [147, 184] width 124 height 14
click at [33, 169] on icon "See" at bounding box center [29, 163] width 21 height 21
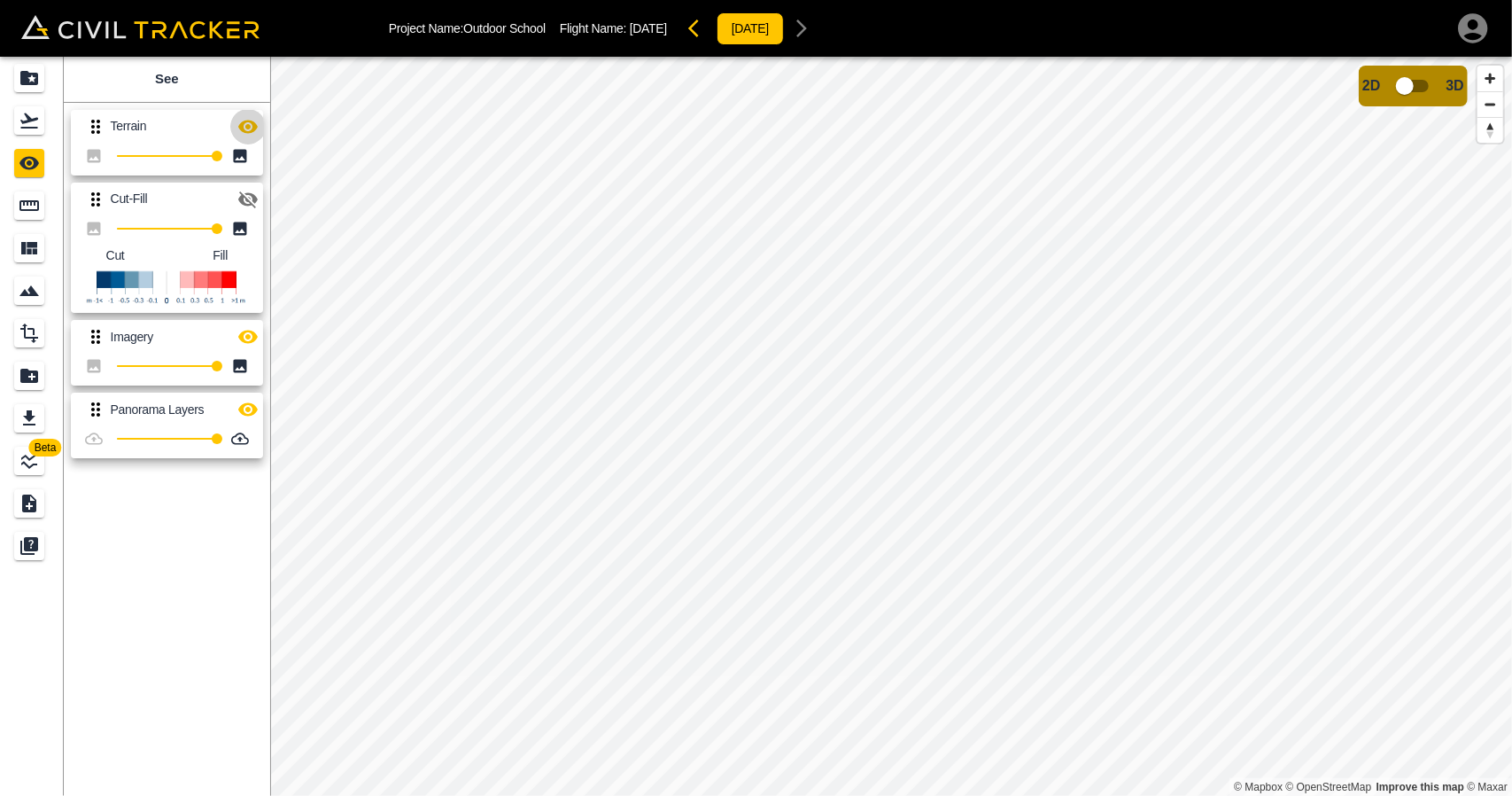
click at [248, 132] on icon "button" at bounding box center [247, 127] width 19 height 13
click at [248, 416] on icon "button" at bounding box center [247, 409] width 21 height 21
